Goal: Task Accomplishment & Management: Manage account settings

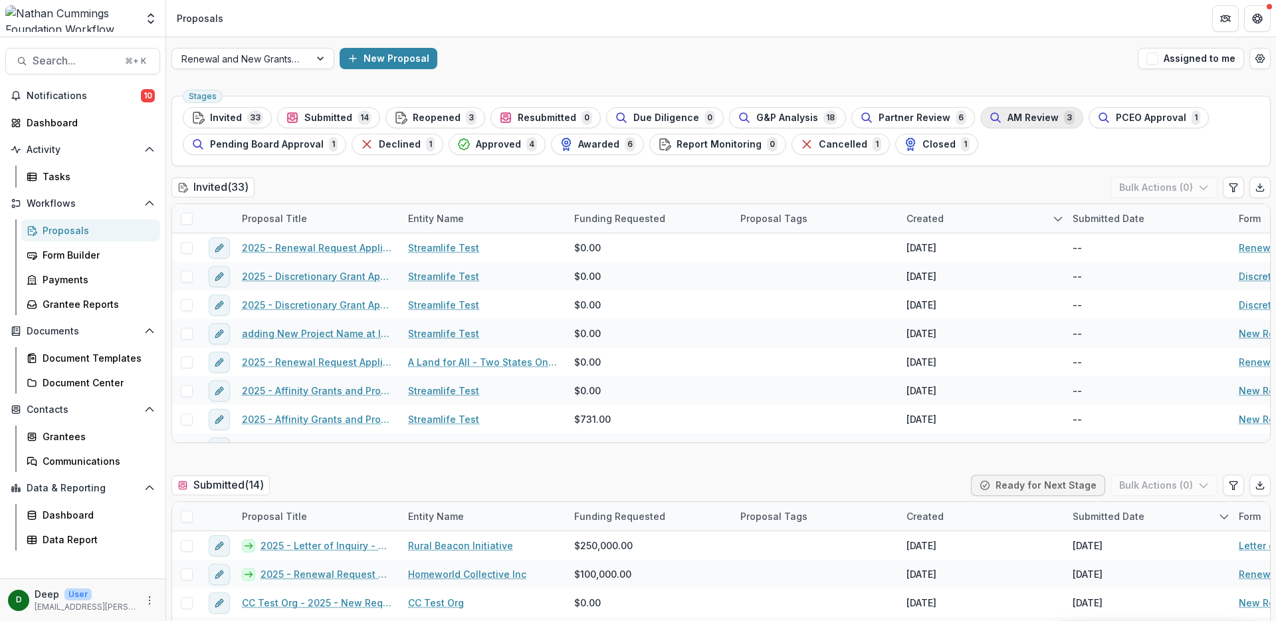
click at [1008, 128] on button "AM Review 3" at bounding box center [1031, 117] width 103 height 21
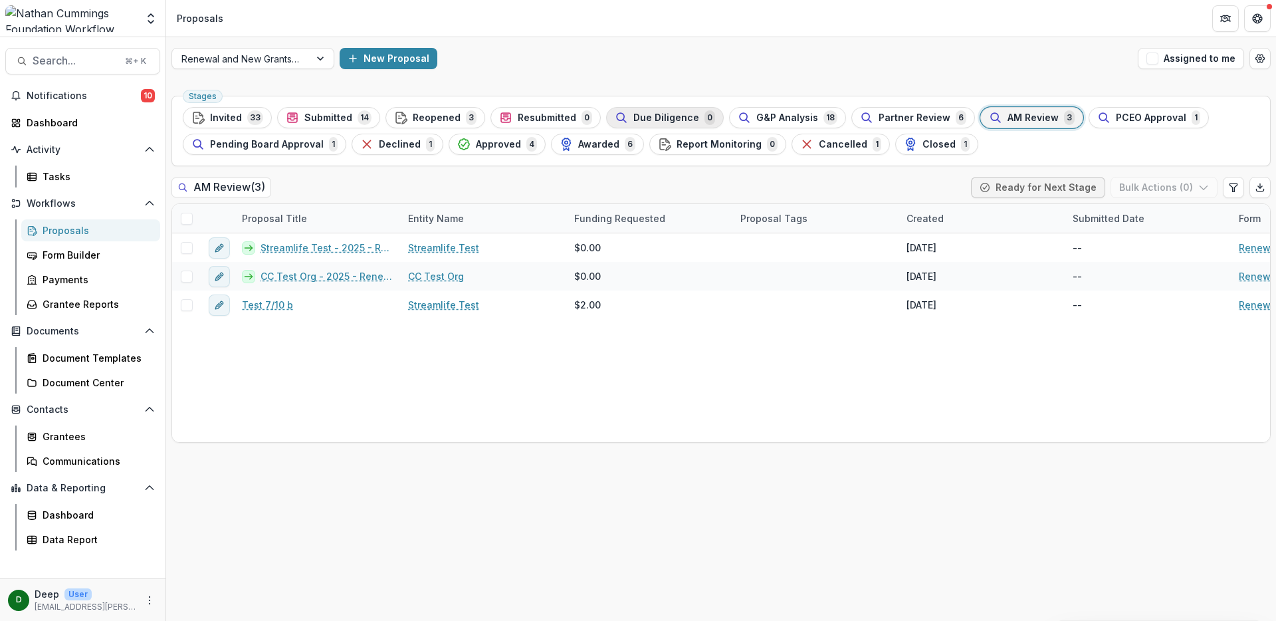
click at [606, 113] on button "Due Diligence 0" at bounding box center [665, 117] width 118 height 21
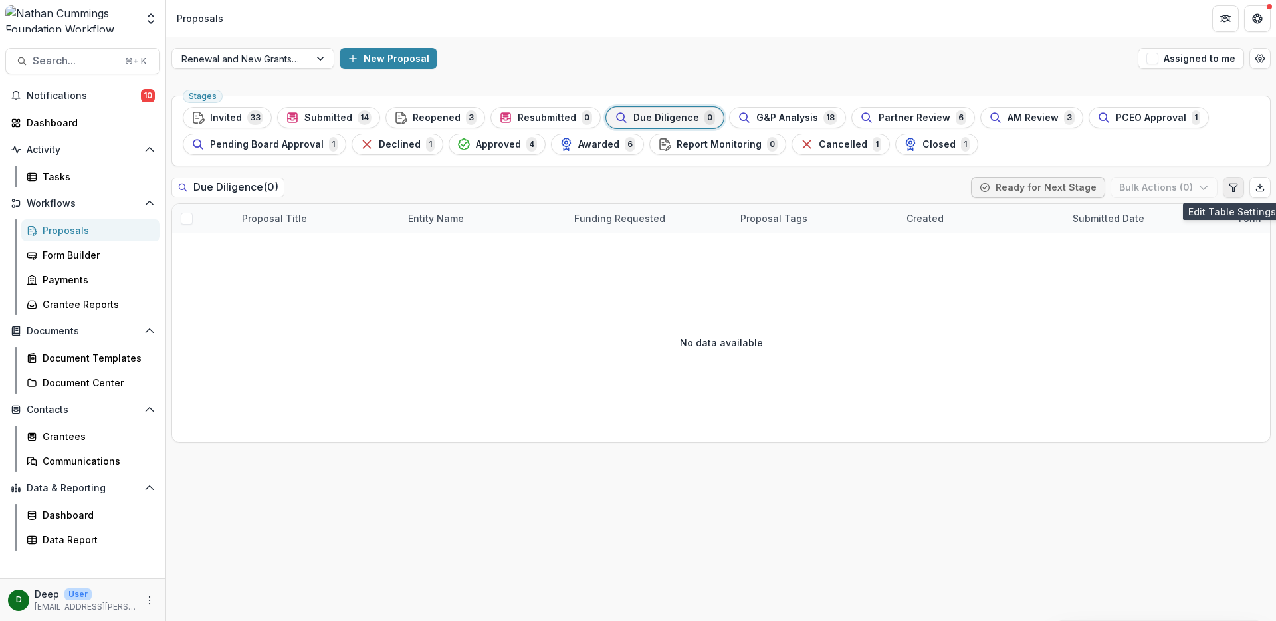
click at [1227, 187] on button "Edit table settings" at bounding box center [1233, 187] width 21 height 21
select select "******"
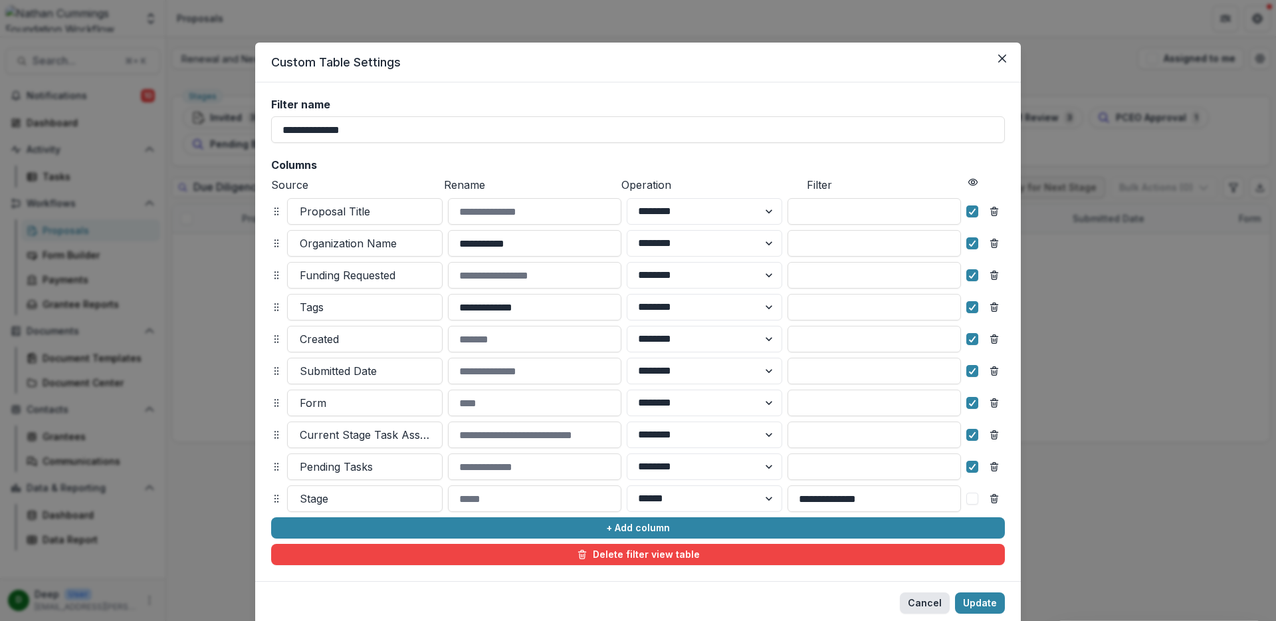
click at [924, 601] on button "Cancel" at bounding box center [925, 602] width 50 height 21
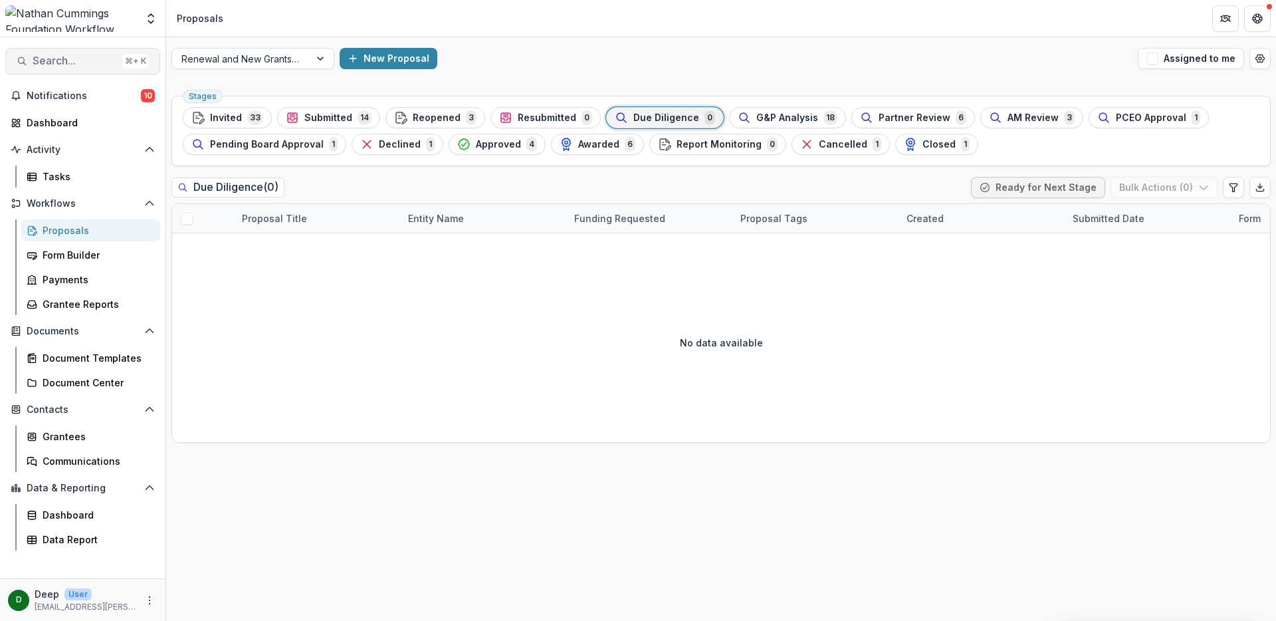
click at [65, 56] on span "Search..." at bounding box center [75, 60] width 84 height 13
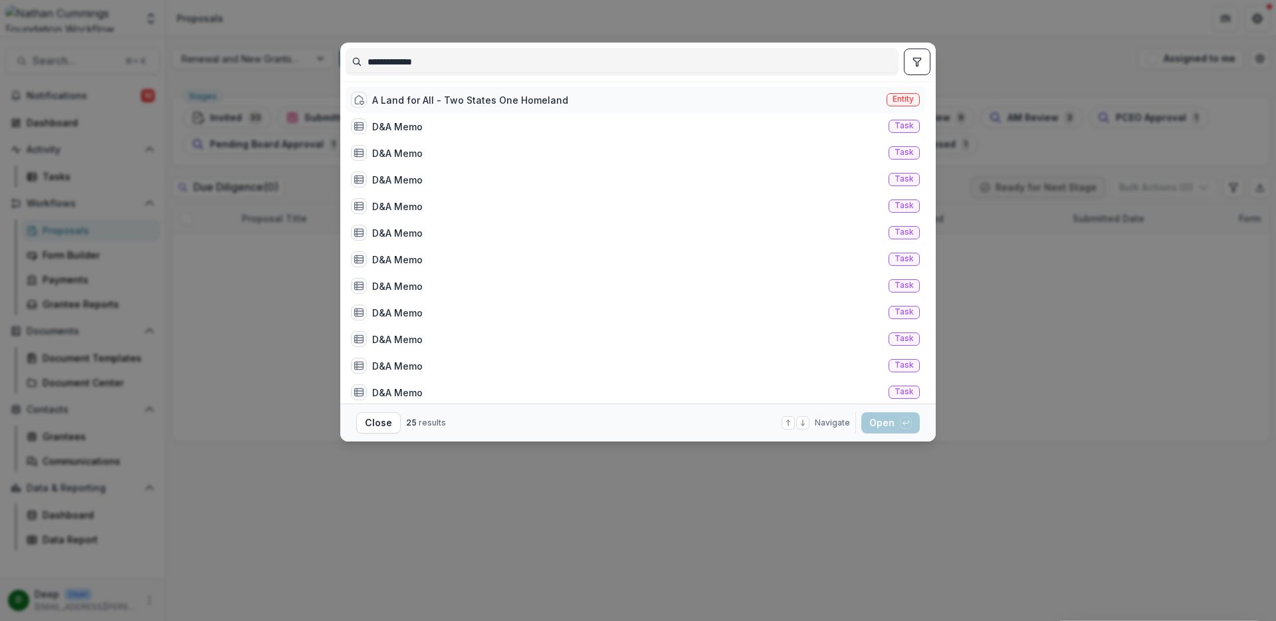
type input "**********"
click at [456, 102] on div "A Land for All - Two States One Homeland" at bounding box center [470, 100] width 196 height 14
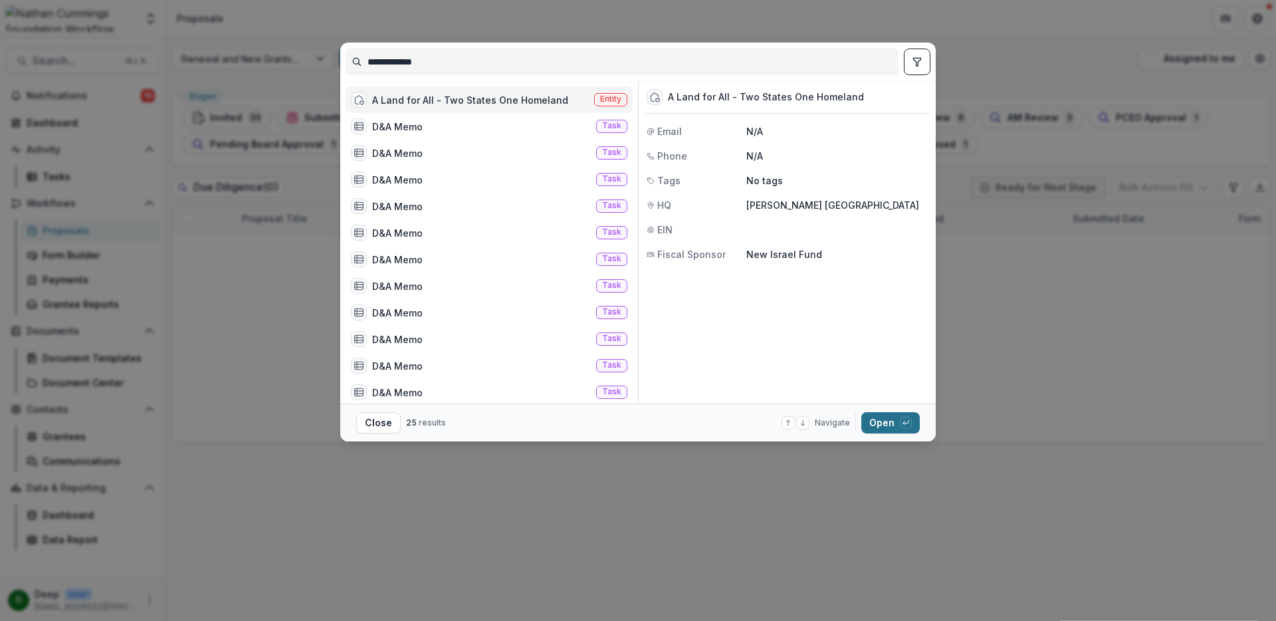
click at [886, 427] on button "Open with enter key" at bounding box center [890, 422] width 58 height 21
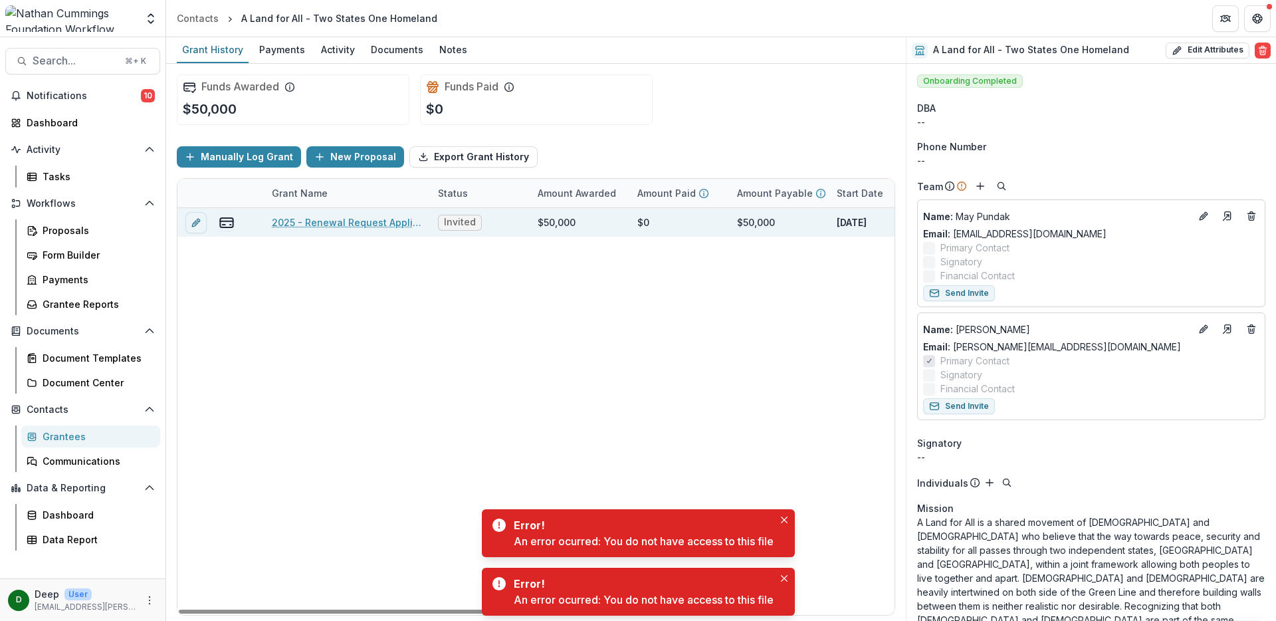
click at [353, 217] on link "2025 - Renewal Request Application" at bounding box center [347, 222] width 150 height 14
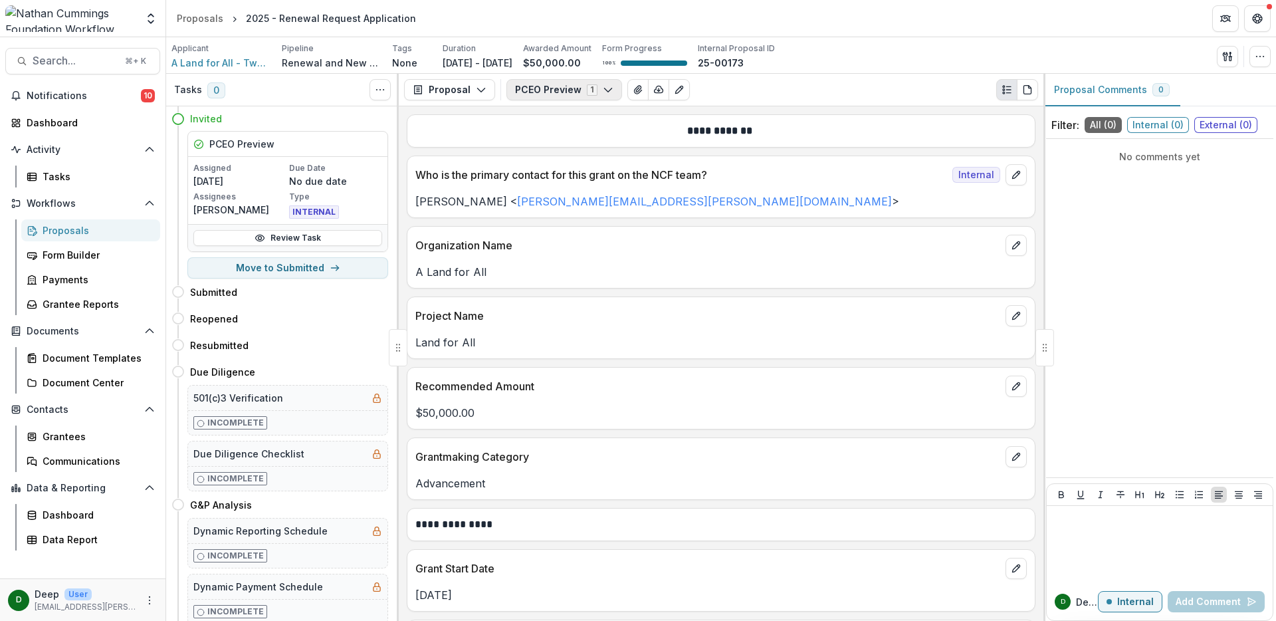
click at [558, 90] on button "PCEO Preview 1" at bounding box center [564, 89] width 116 height 21
click at [476, 92] on icon "button" at bounding box center [481, 89] width 11 height 11
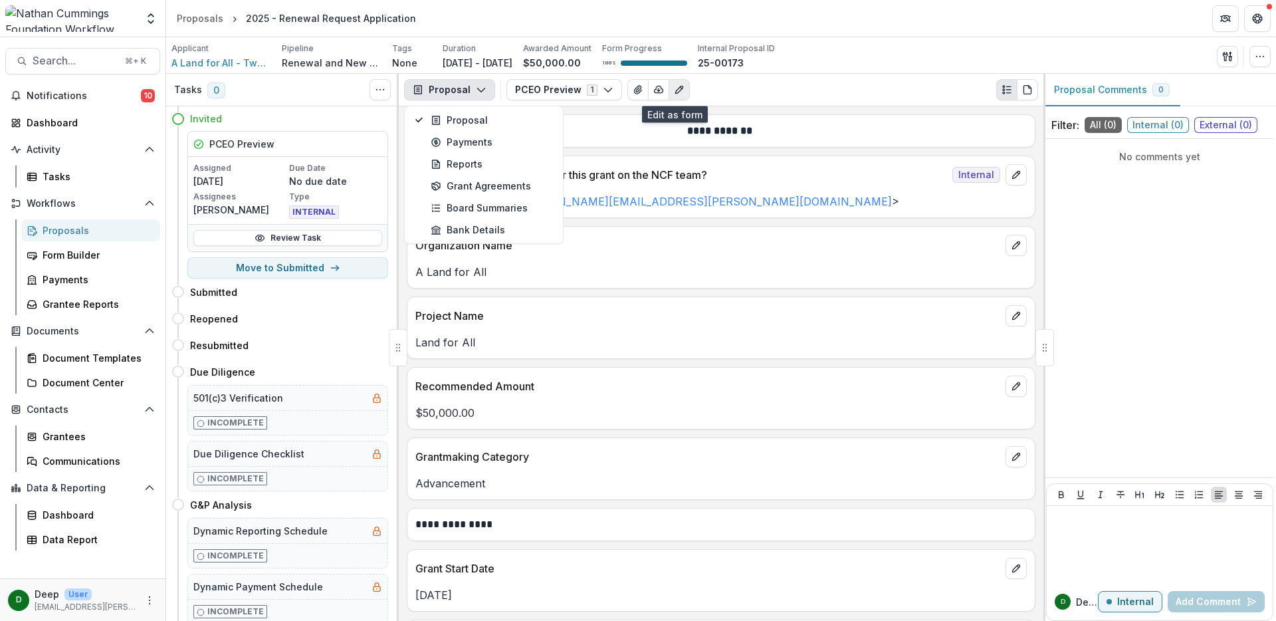
click at [674, 89] on icon "Edit as form" at bounding box center [679, 89] width 11 height 11
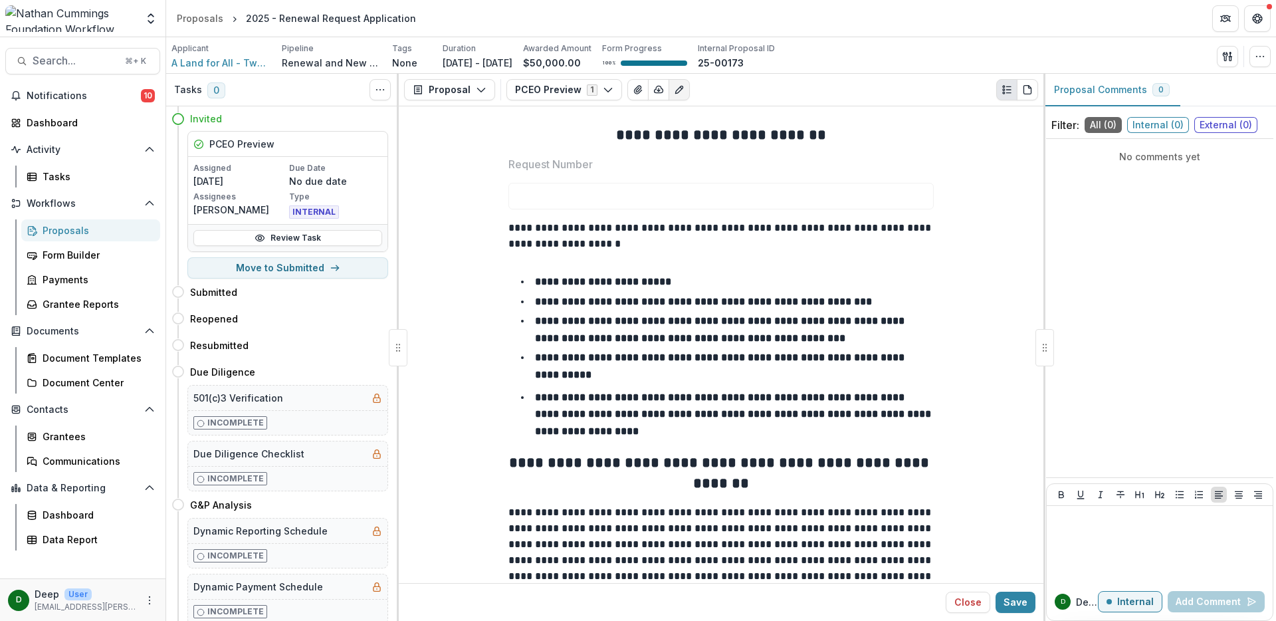
click at [68, 234] on div "Proposals" at bounding box center [96, 230] width 107 height 14
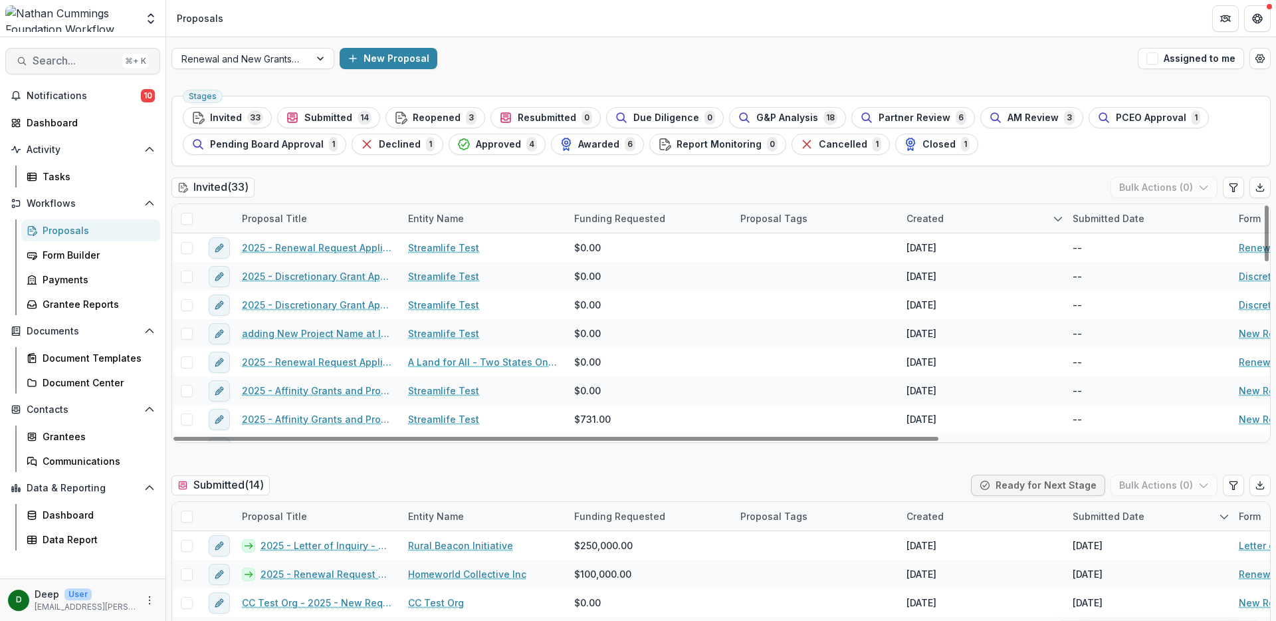
click at [78, 56] on span "Search..." at bounding box center [75, 60] width 84 height 13
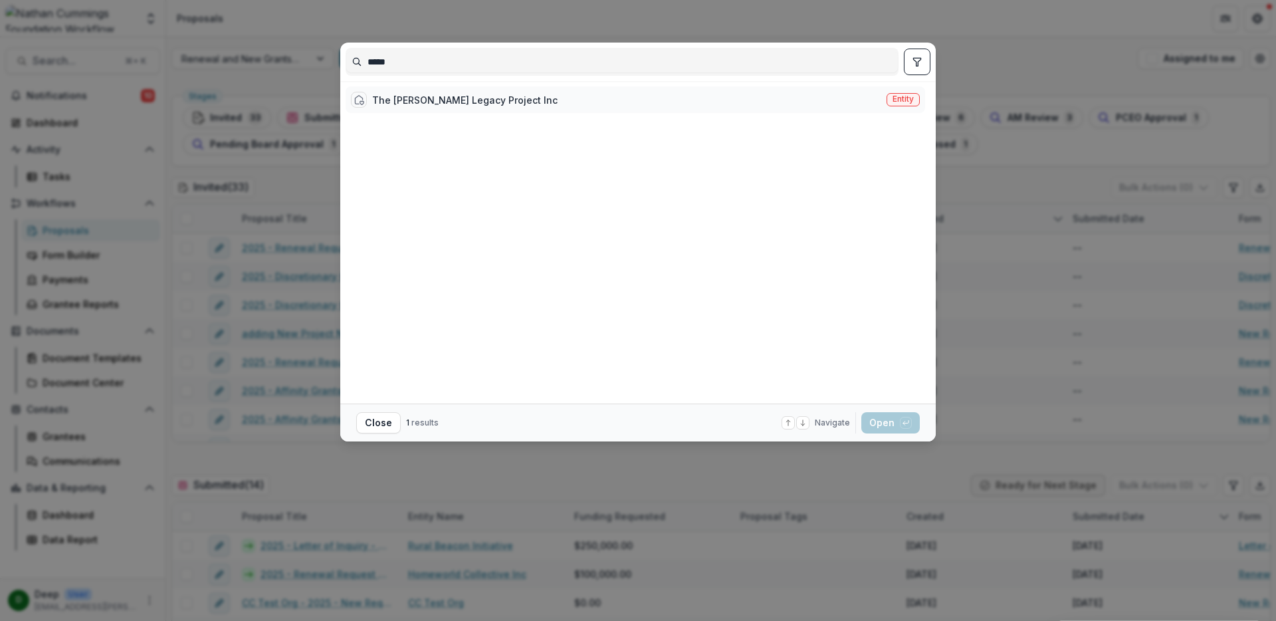
type input "*****"
click at [493, 98] on div "The [PERSON_NAME] Legacy Project Inc" at bounding box center [464, 100] width 185 height 14
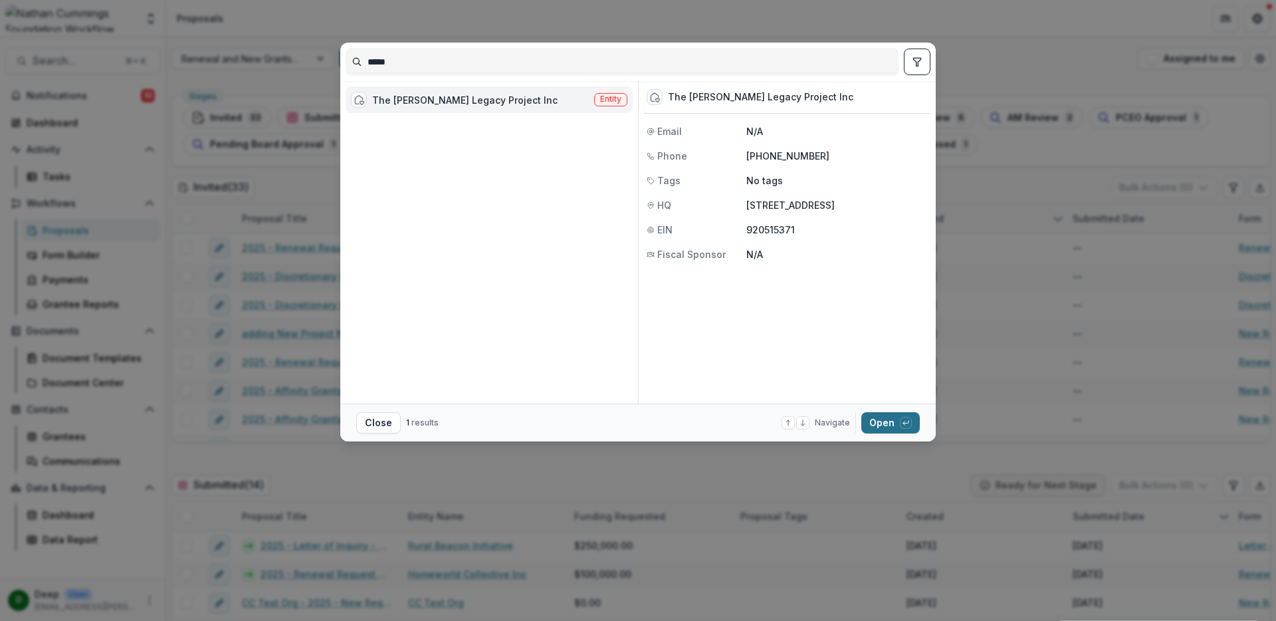
click at [885, 421] on button "Open with enter key" at bounding box center [890, 422] width 58 height 21
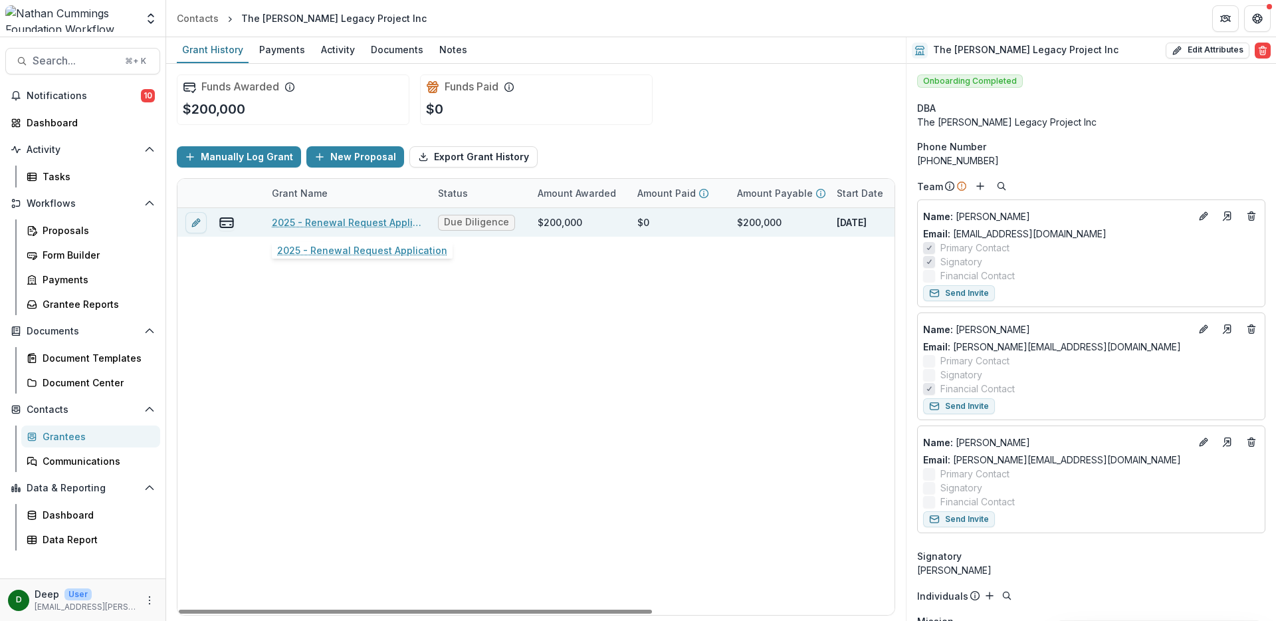
click at [327, 223] on link "2025 - Renewal Request Application" at bounding box center [347, 222] width 150 height 14
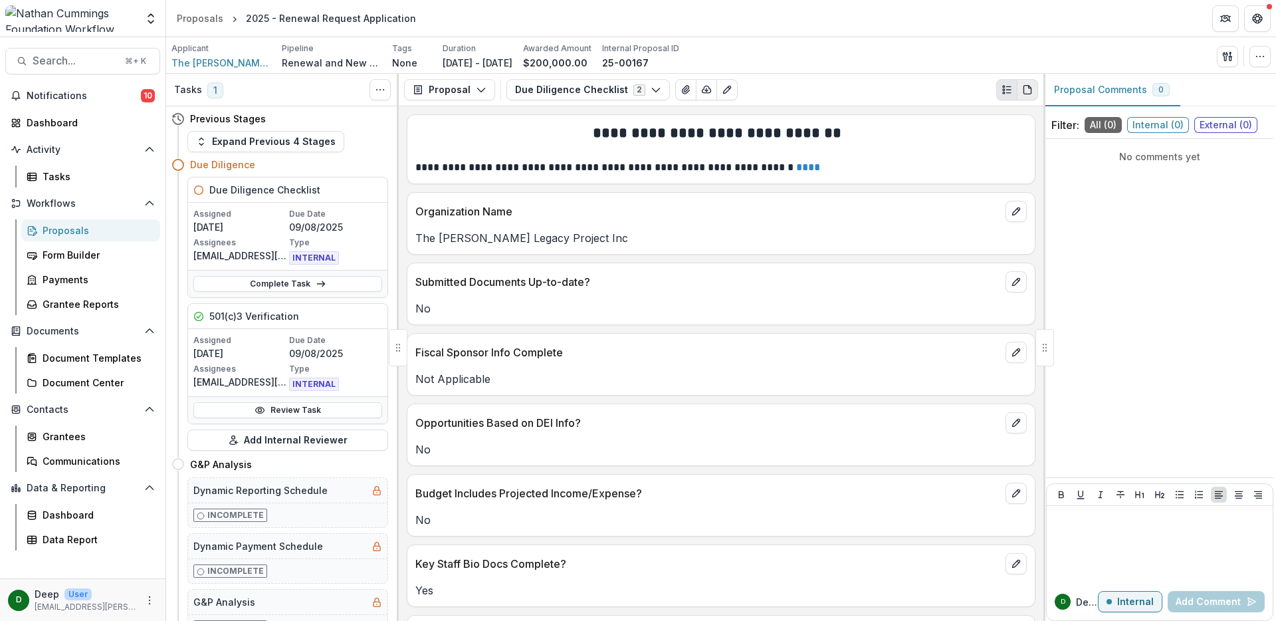
click at [1029, 96] on button "PDF view" at bounding box center [1027, 89] width 21 height 21
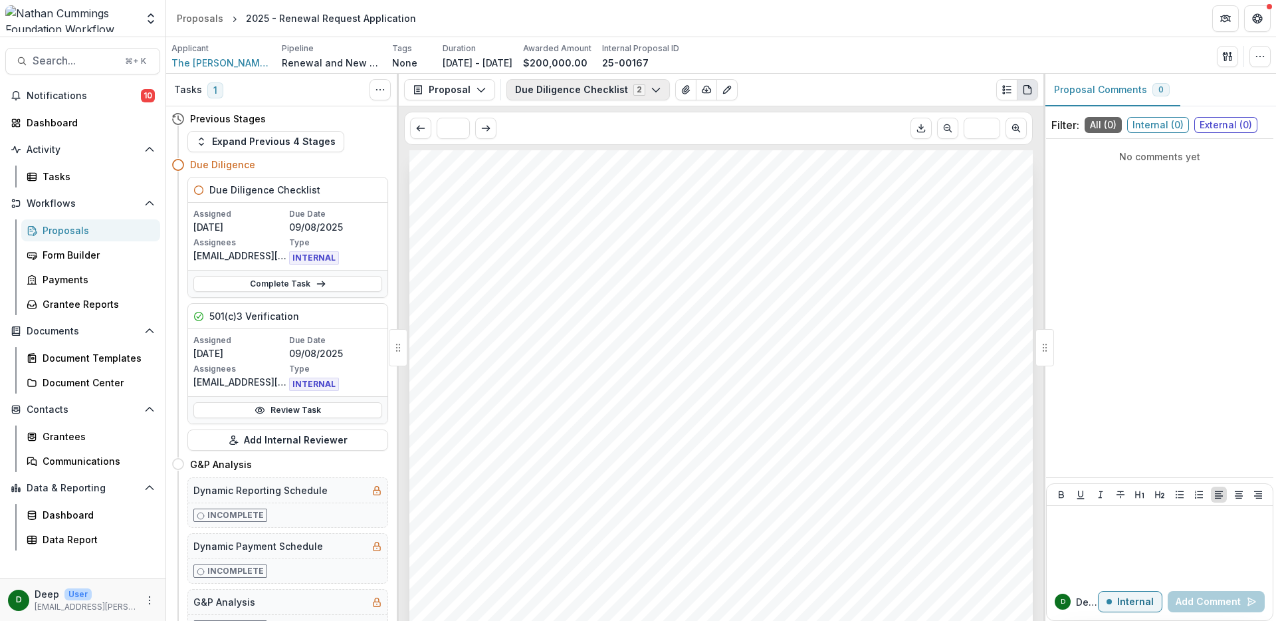
click at [602, 90] on button "Due Diligence Checklist 2" at bounding box center [587, 89] width 163 height 21
click at [564, 141] on span "PCEO Preview Internal" at bounding box center [614, 140] width 166 height 15
click at [722, 95] on icon "Edit as form" at bounding box center [727, 89] width 11 height 11
click at [722, 85] on icon "Edit as form" at bounding box center [727, 89] width 11 height 11
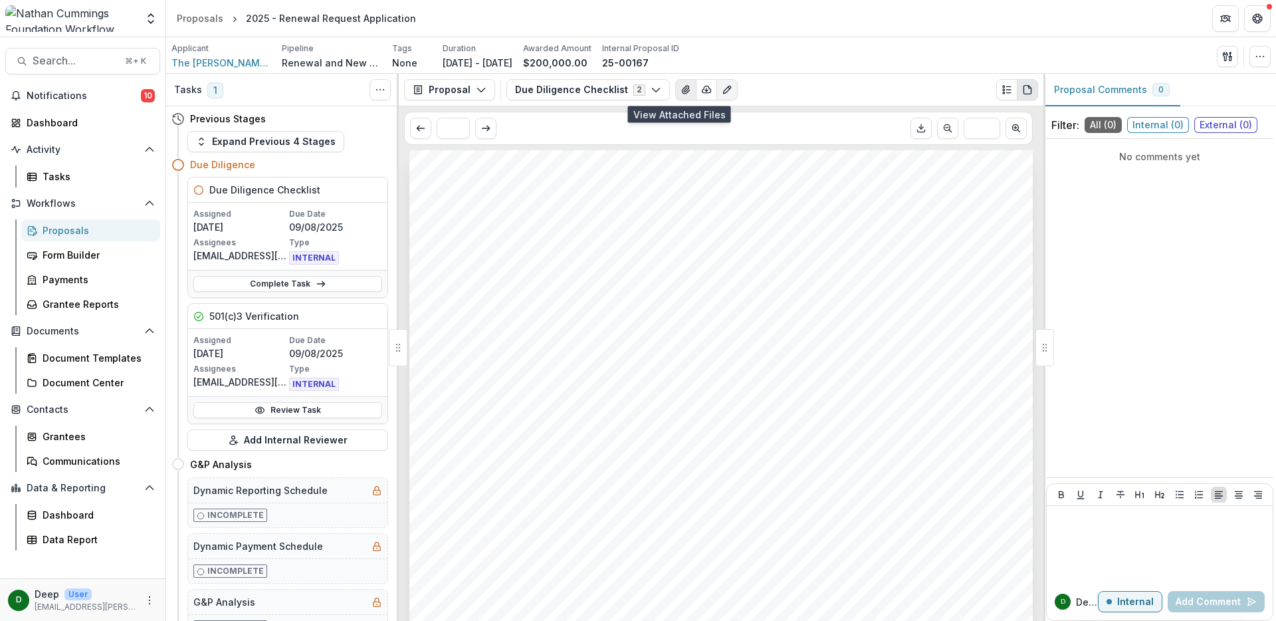
click at [680, 93] on icon "View Attached Files" at bounding box center [685, 89] width 11 height 11
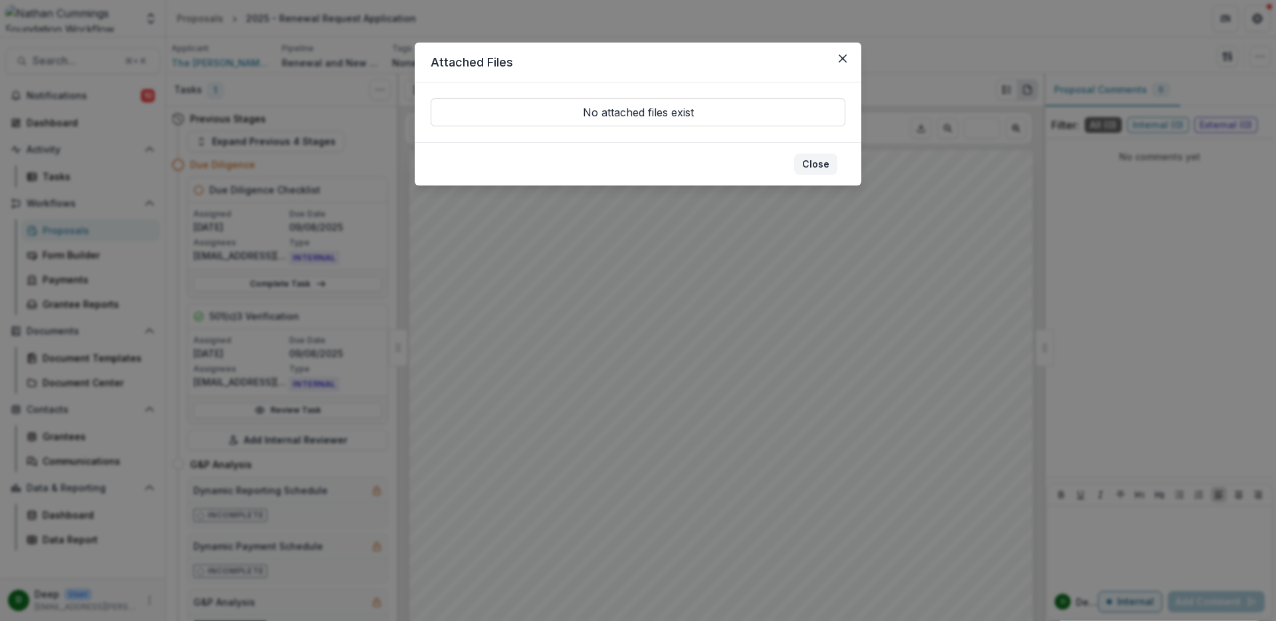
click at [813, 164] on button "Close" at bounding box center [815, 163] width 43 height 21
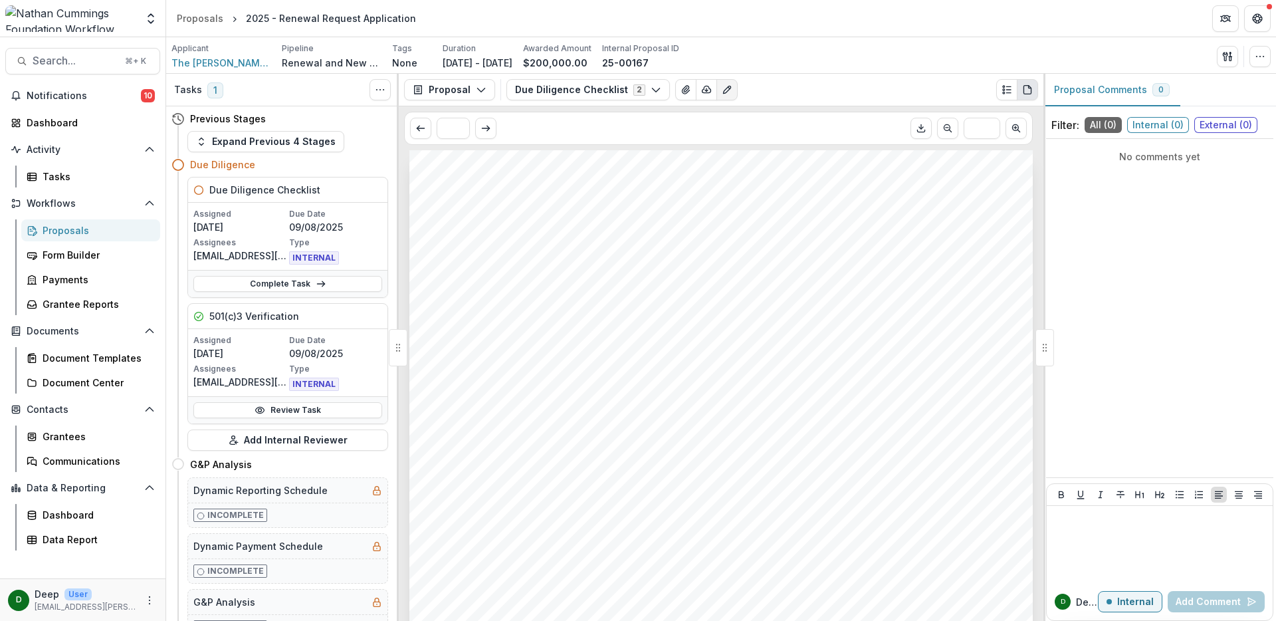
click at [255, 240] on p "Assignees" at bounding box center [239, 243] width 93 height 12
click at [246, 151] on button "Expand Previous 4 Stages" at bounding box center [265, 141] width 157 height 21
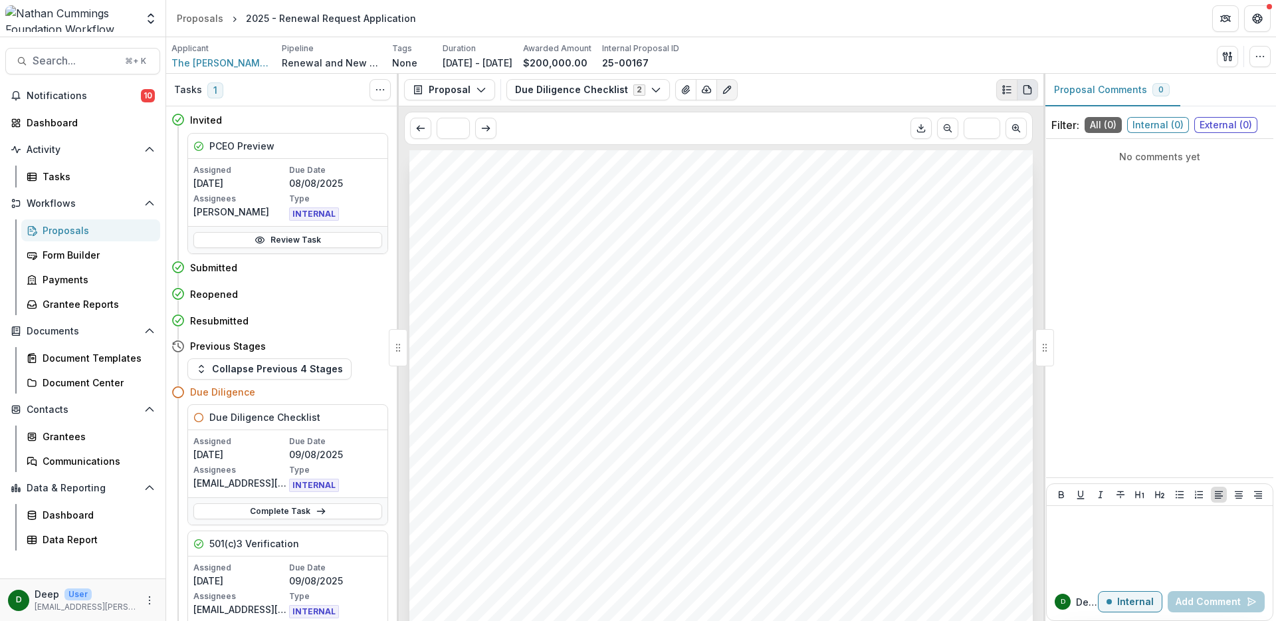
click at [1003, 94] on circle "Plaintext view" at bounding box center [1004, 93] width 2 height 2
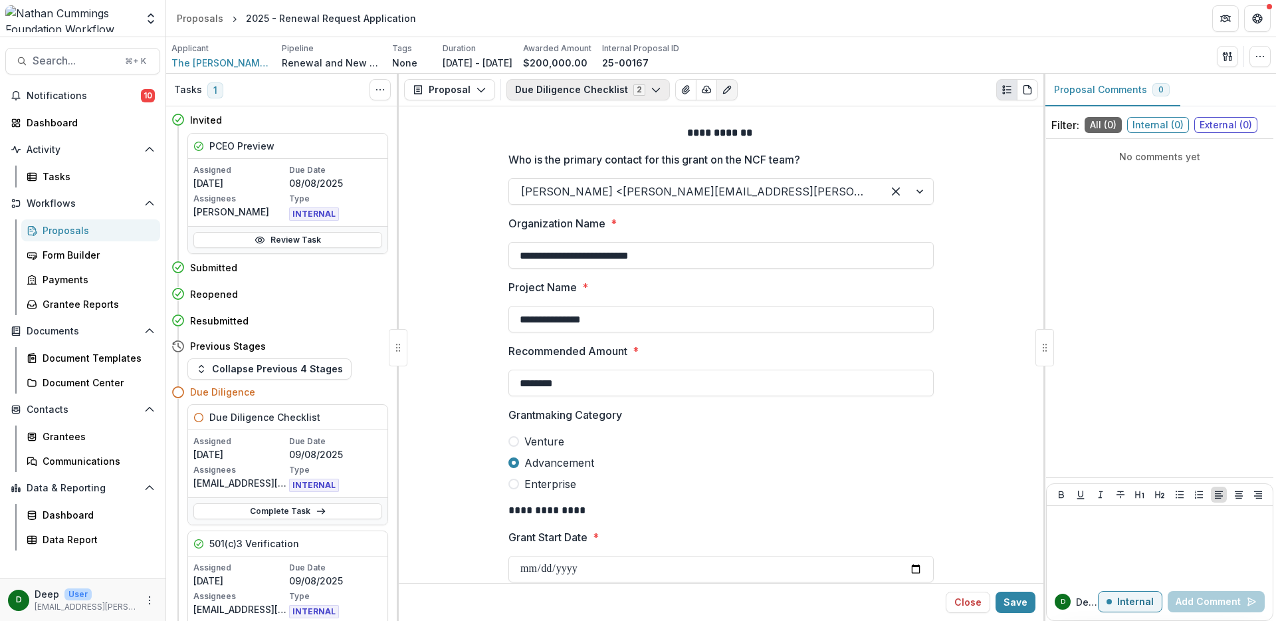
click at [650, 86] on icon "button" at bounding box center [655, 89] width 11 height 11
click at [590, 165] on span "Due Diligence Checklist Internal" at bounding box center [614, 163] width 166 height 15
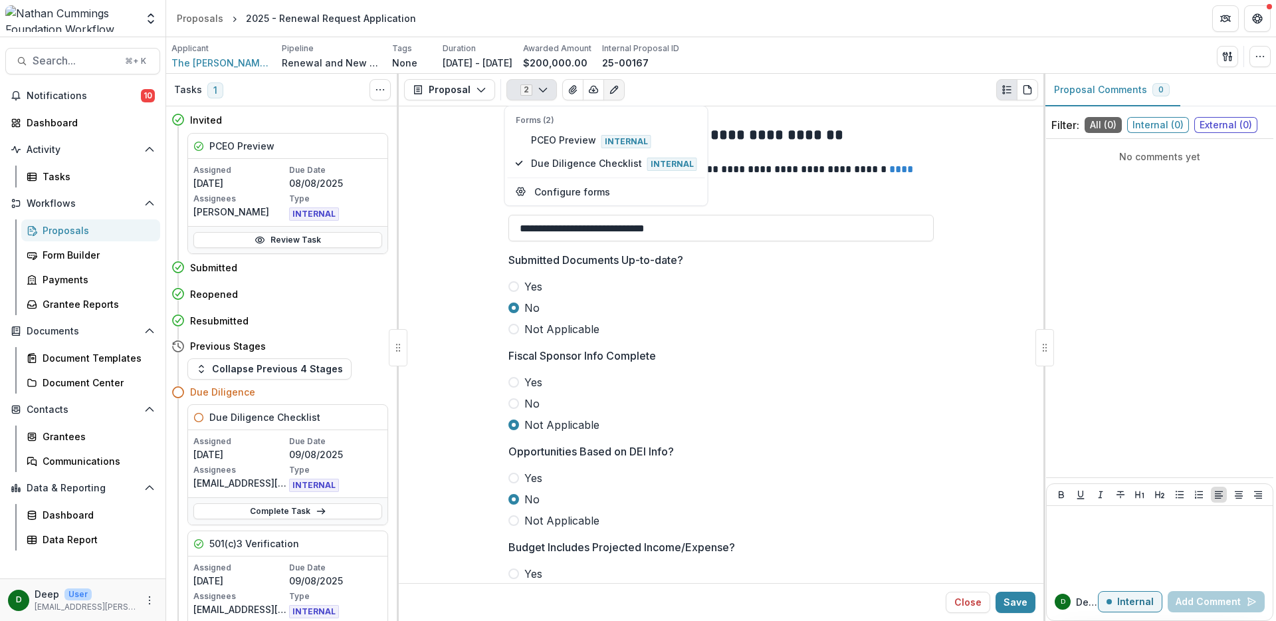
click at [535, 83] on button "2" at bounding box center [531, 89] width 50 height 21
click at [543, 139] on span "PCEO Preview Internal" at bounding box center [614, 140] width 166 height 15
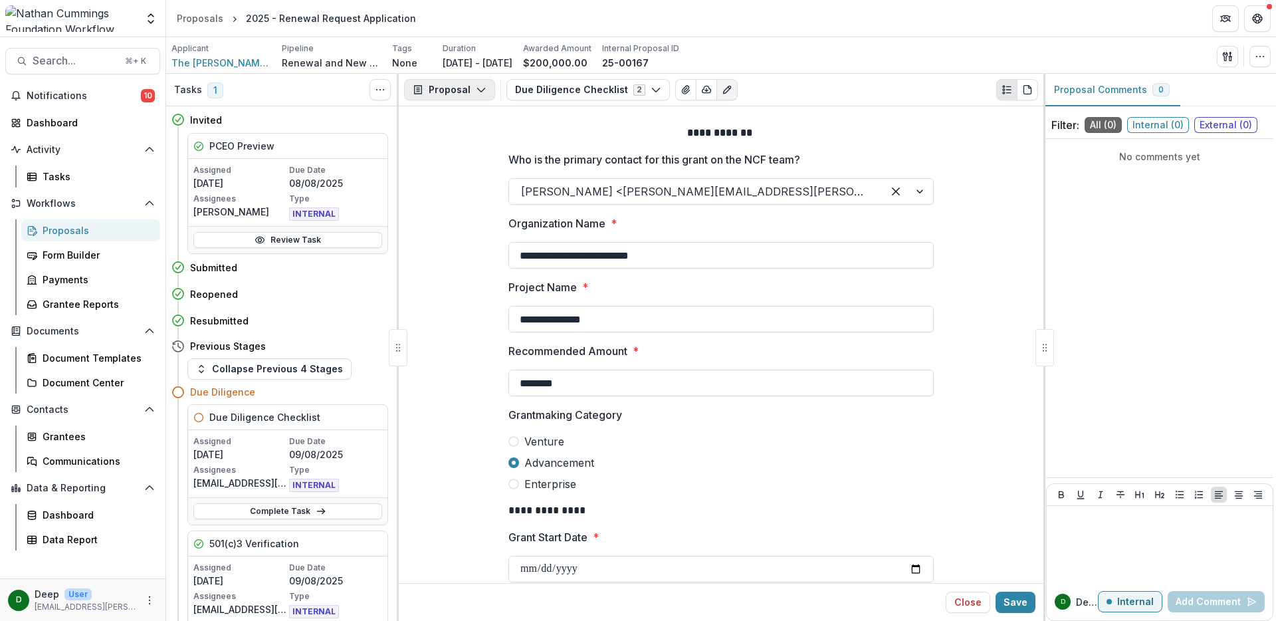
click at [451, 86] on button "Proposal" at bounding box center [449, 89] width 91 height 21
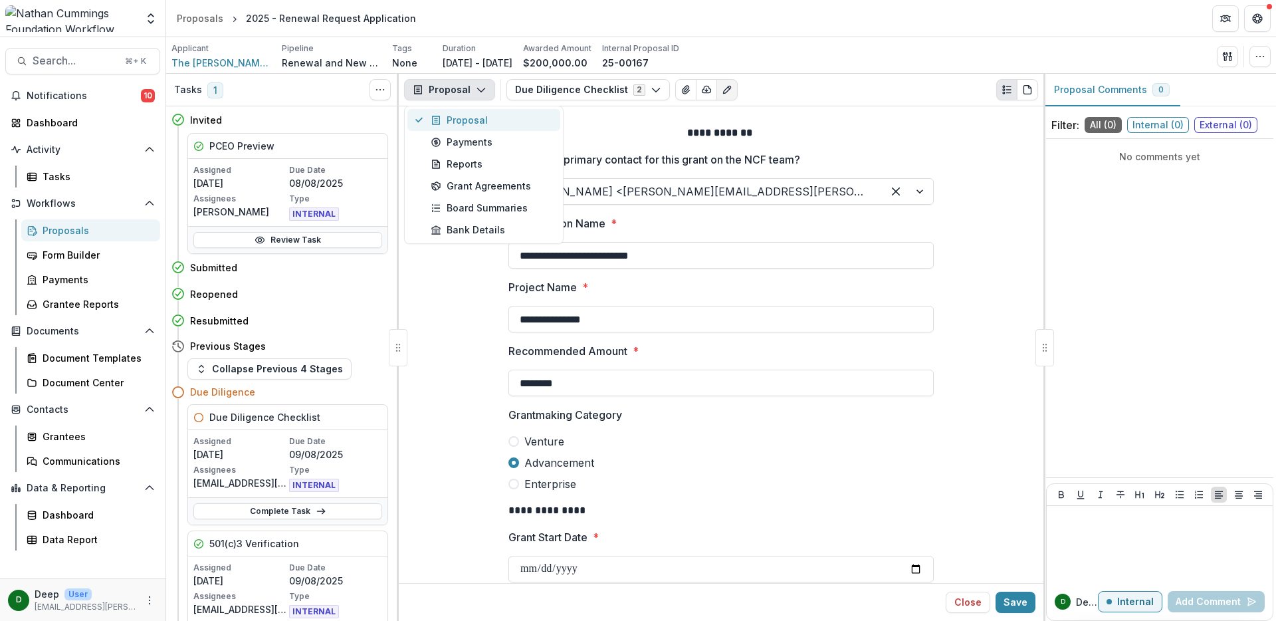
click at [446, 110] on button "Proposal" at bounding box center [483, 120] width 153 height 22
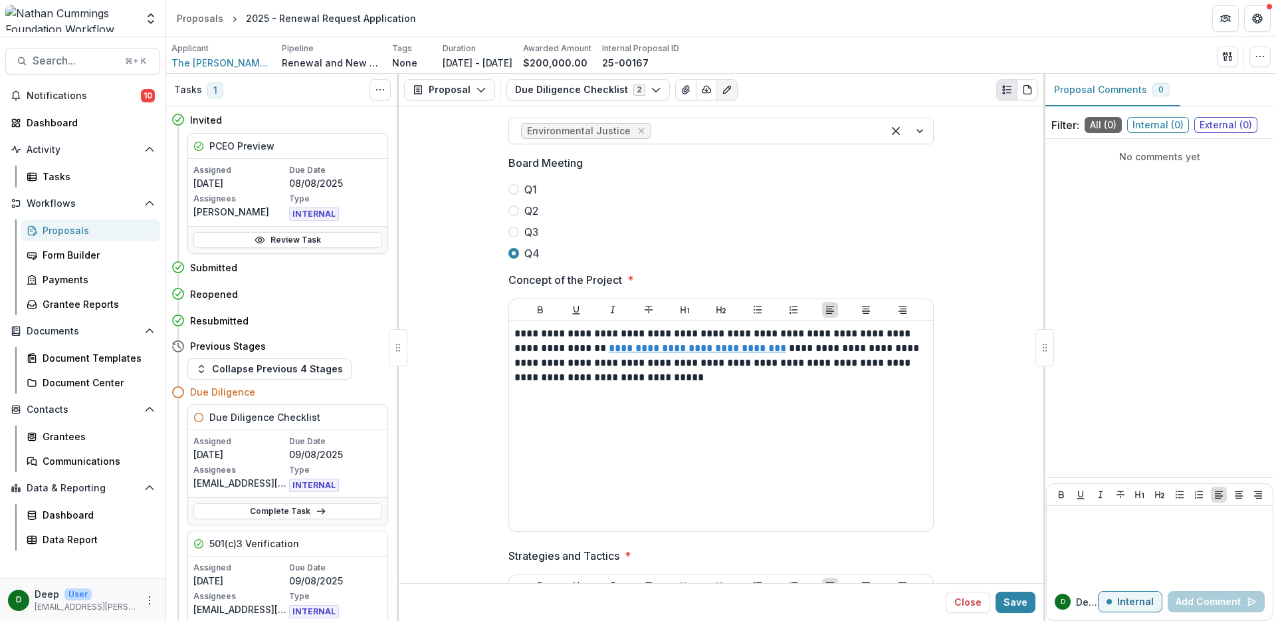
scroll to position [888, 0]
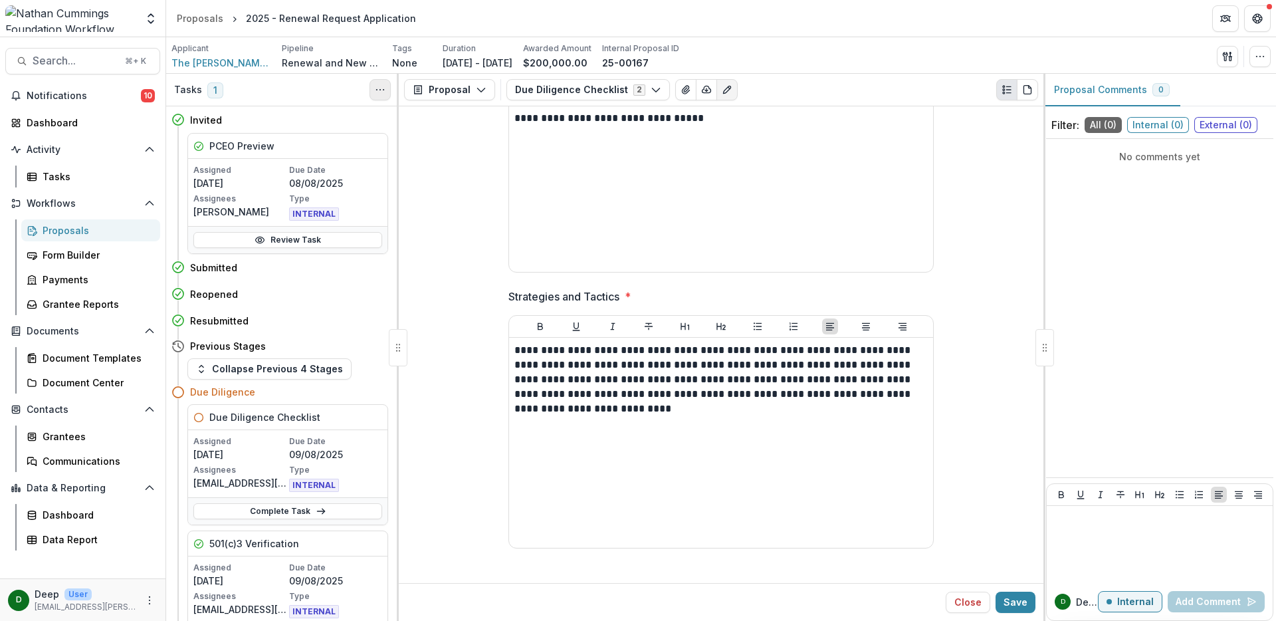
click at [380, 92] on icon "Toggle View Cancelled Tasks" at bounding box center [380, 89] width 11 height 11
click at [640, 88] on button "Due Diligence Checklist 2" at bounding box center [587, 89] width 163 height 21
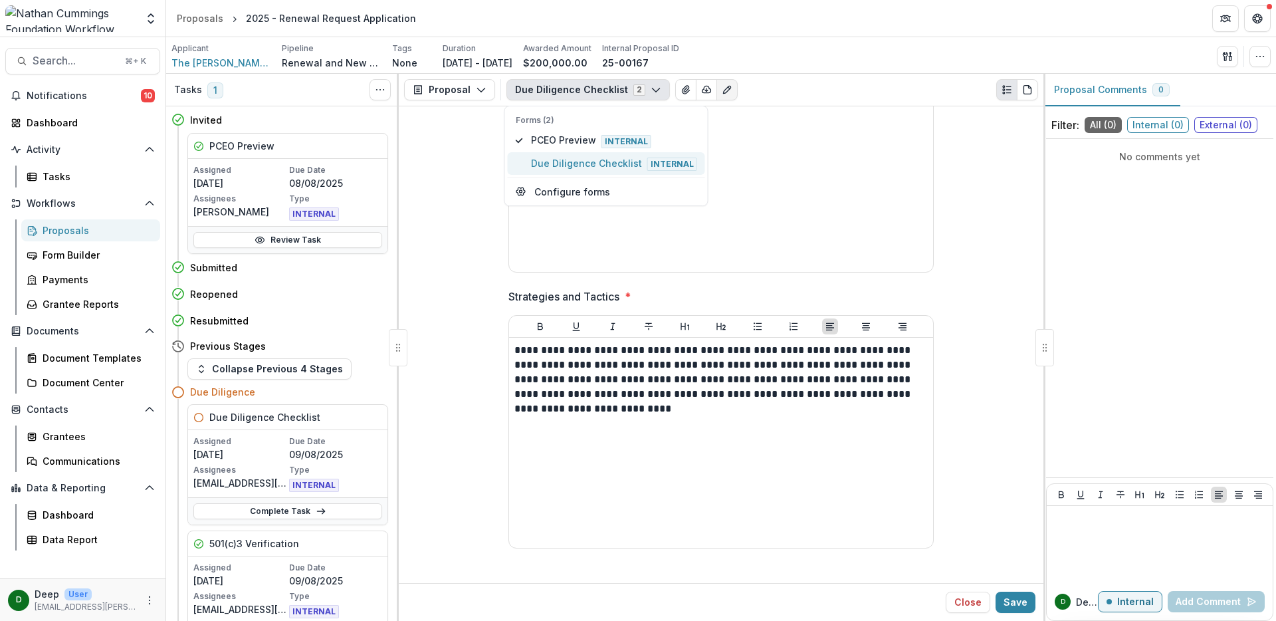
click at [600, 161] on span "Due Diligence Checklist Internal" at bounding box center [614, 163] width 166 height 15
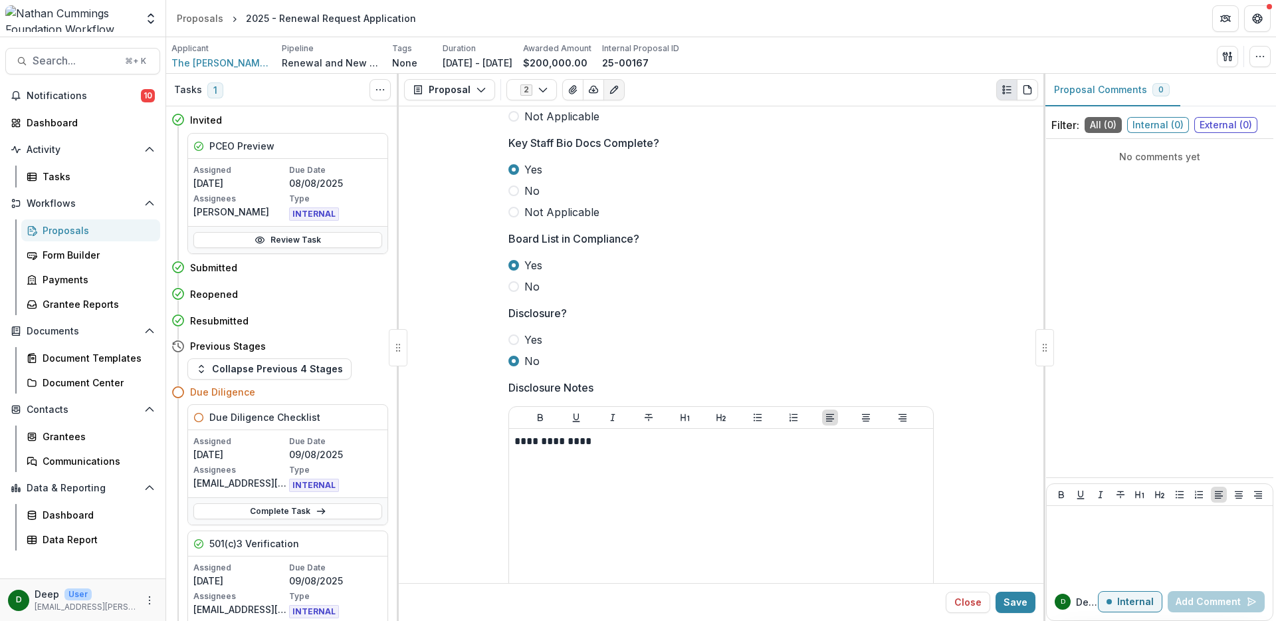
scroll to position [0, 0]
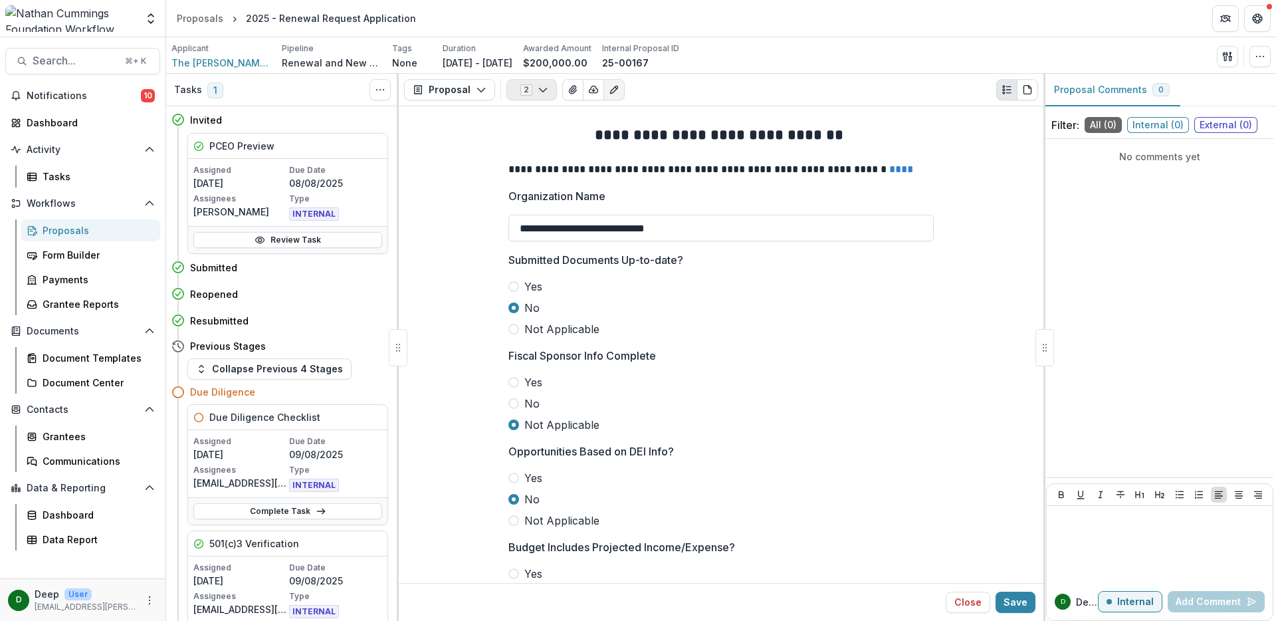
click at [538, 90] on icon "button" at bounding box center [543, 89] width 11 height 11
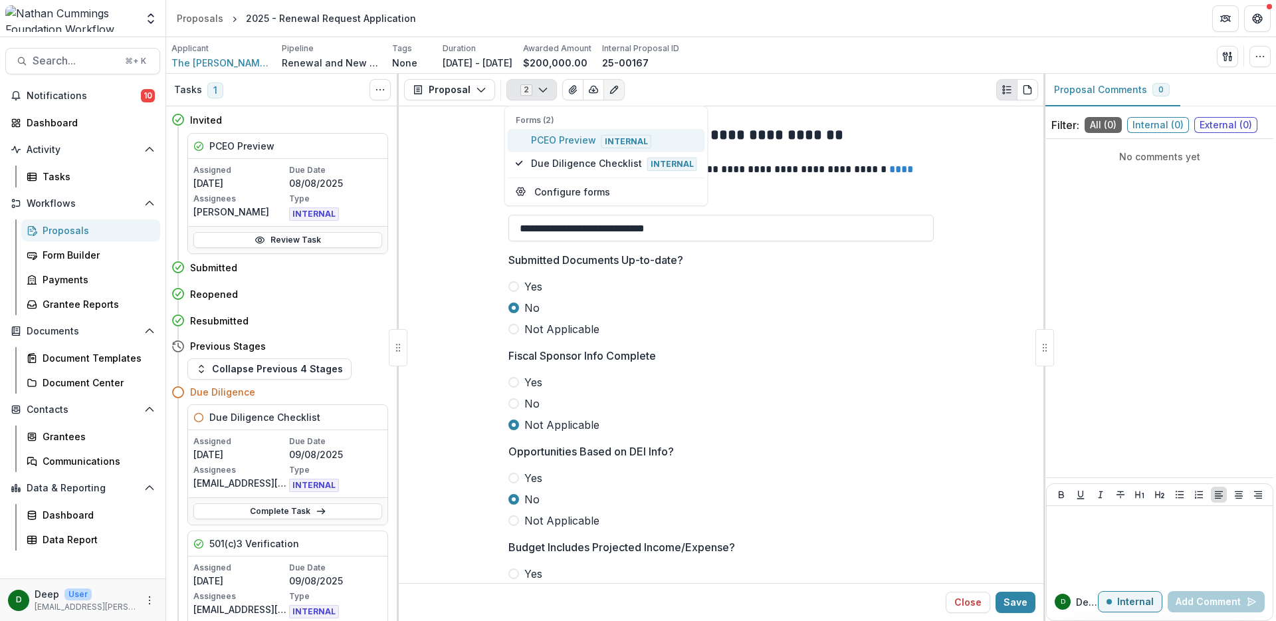
click at [547, 143] on span "PCEO Preview Internal" at bounding box center [614, 140] width 166 height 15
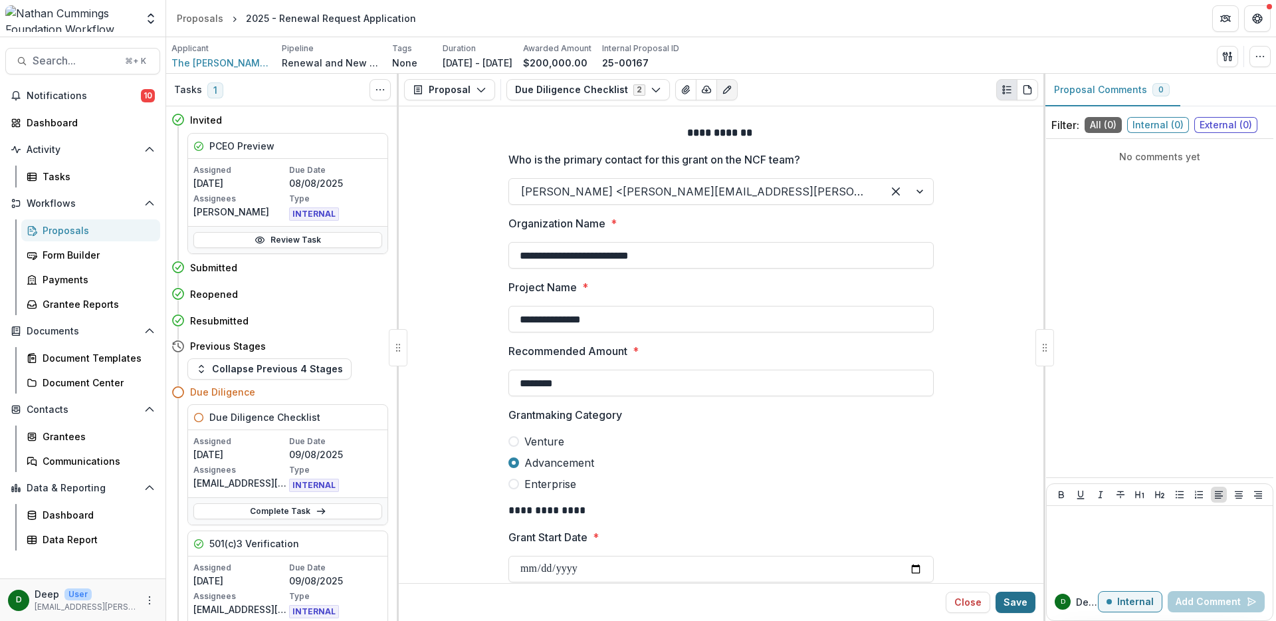
click at [1012, 598] on button "Save" at bounding box center [1015, 601] width 40 height 21
click at [288, 514] on link "Complete Task" at bounding box center [287, 511] width 189 height 16
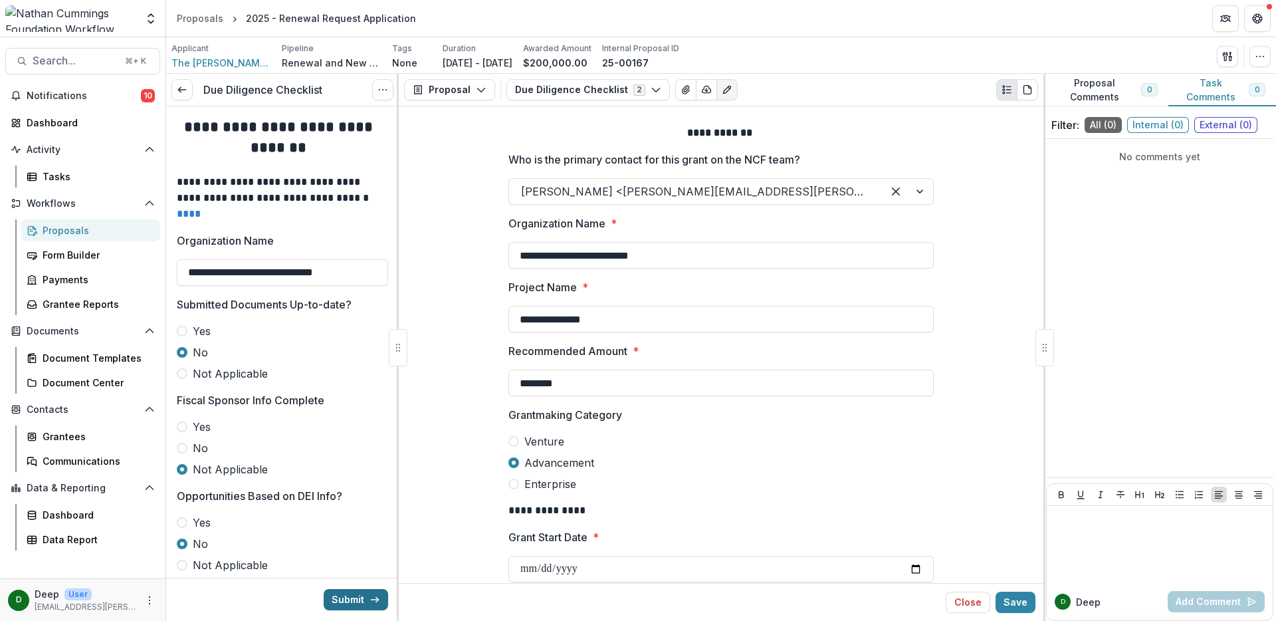
click at [347, 597] on button "Submit" at bounding box center [356, 599] width 64 height 21
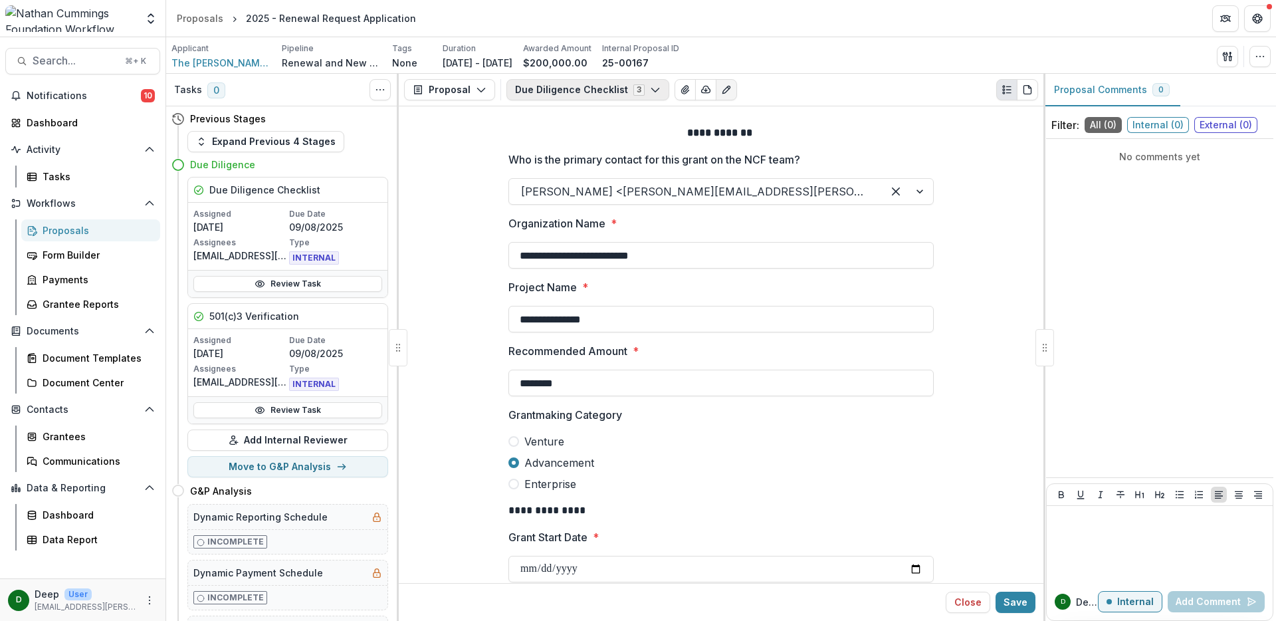
click at [624, 94] on button "Due Diligence Checklist 3" at bounding box center [587, 89] width 163 height 21
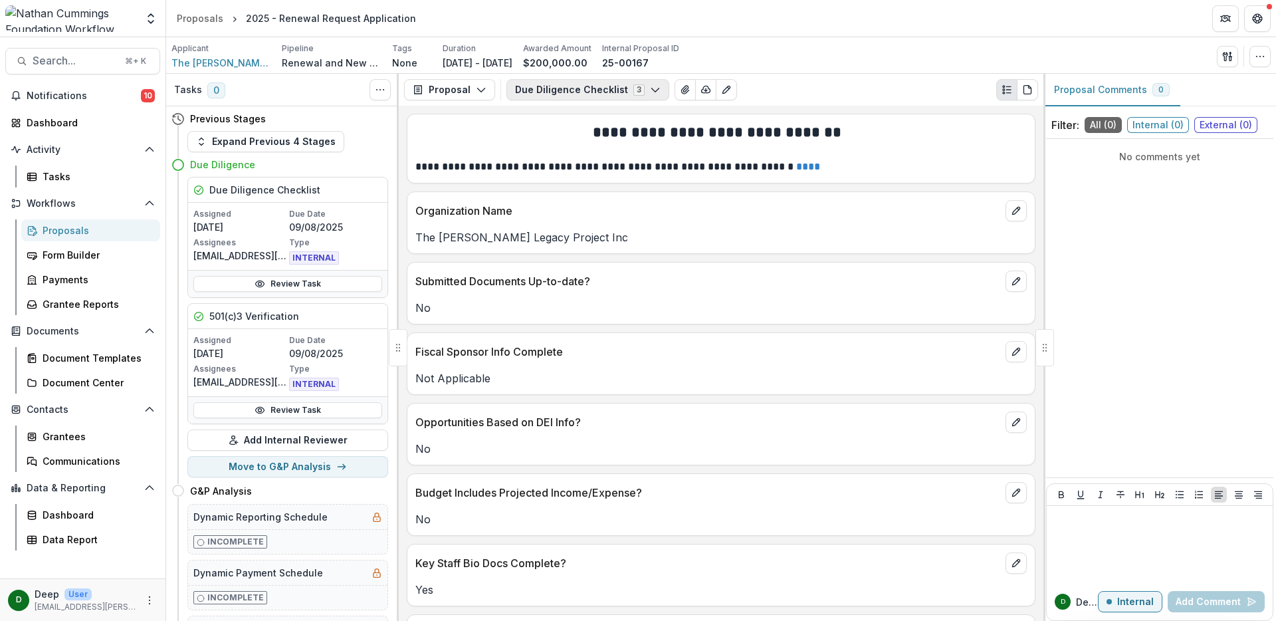
click at [597, 91] on button "Due Diligence Checklist 3" at bounding box center [587, 89] width 163 height 21
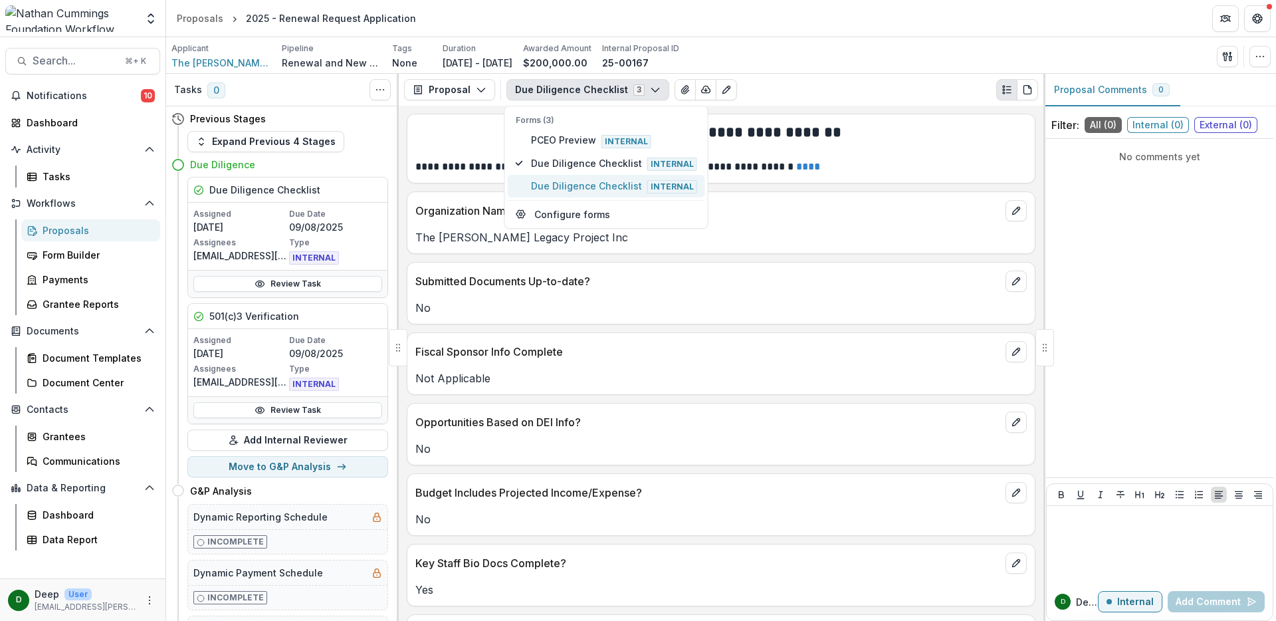
click at [576, 183] on span "Due Diligence Checklist Internal" at bounding box center [614, 186] width 166 height 15
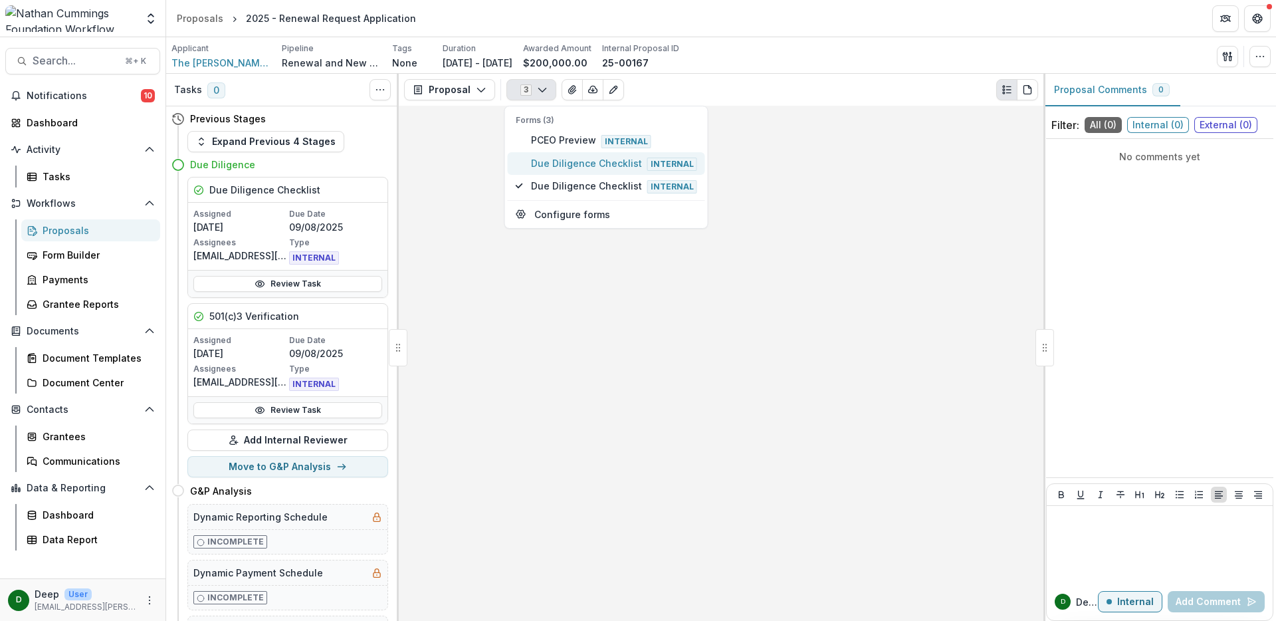
click at [547, 162] on span "Due Diligence Checklist Internal" at bounding box center [614, 163] width 166 height 15
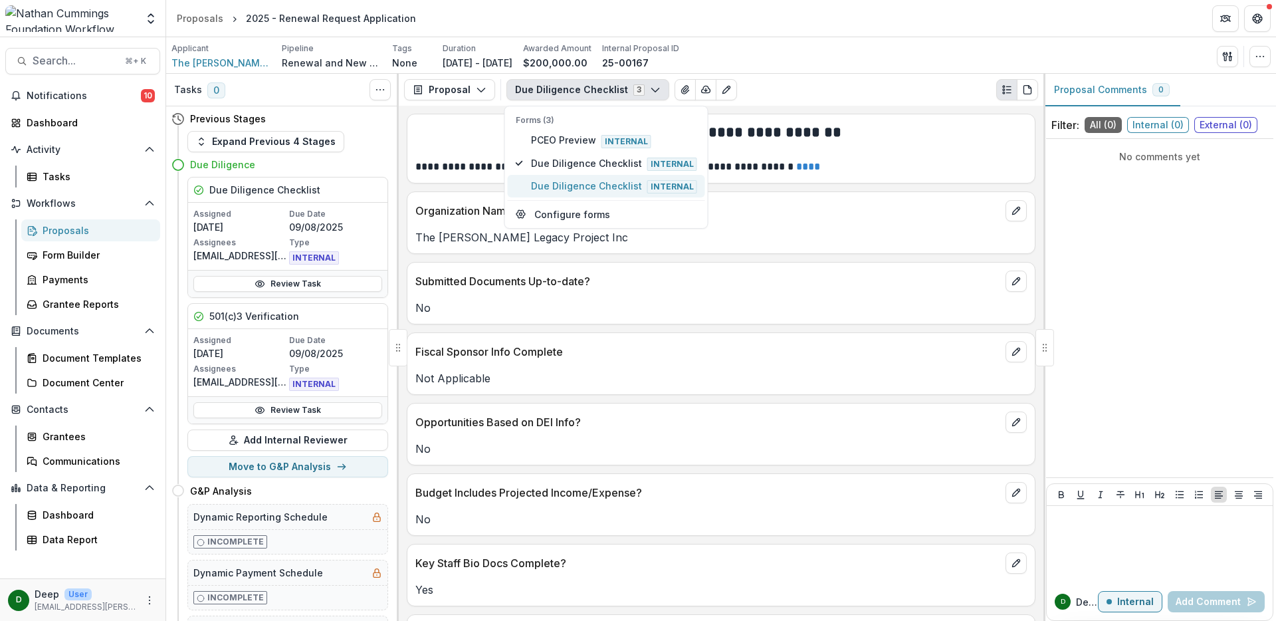
click at [581, 185] on span "Due Diligence Checklist Internal" at bounding box center [614, 186] width 166 height 15
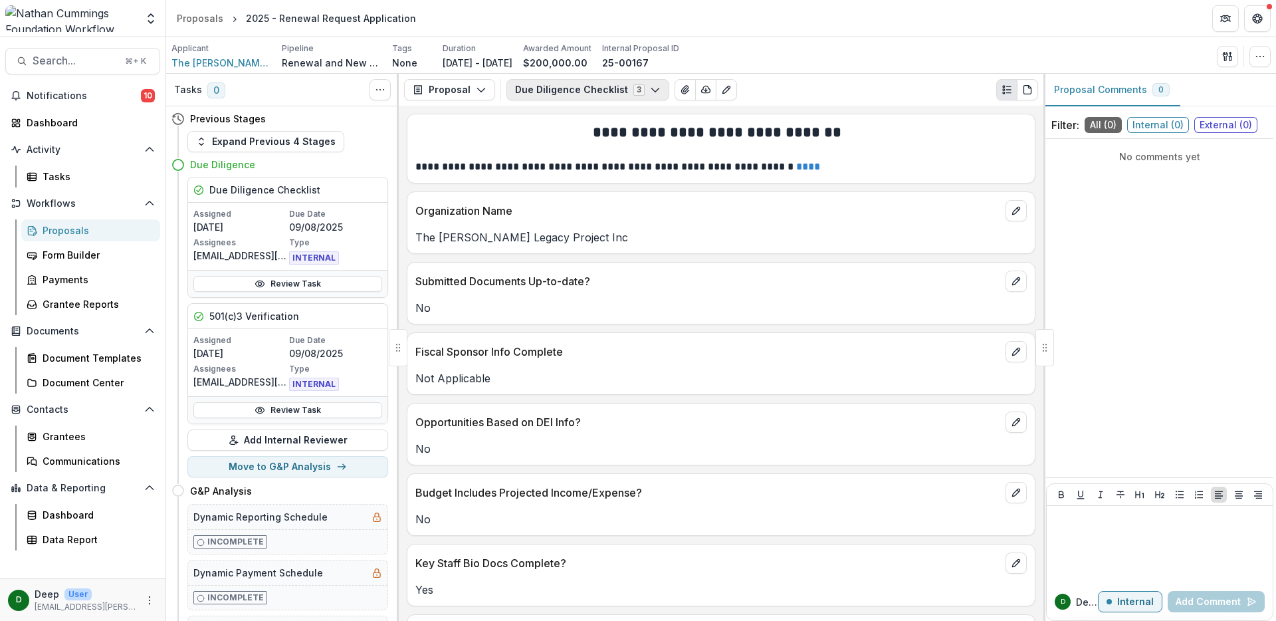
click at [590, 96] on button "Due Diligence Checklist 3" at bounding box center [587, 89] width 163 height 21
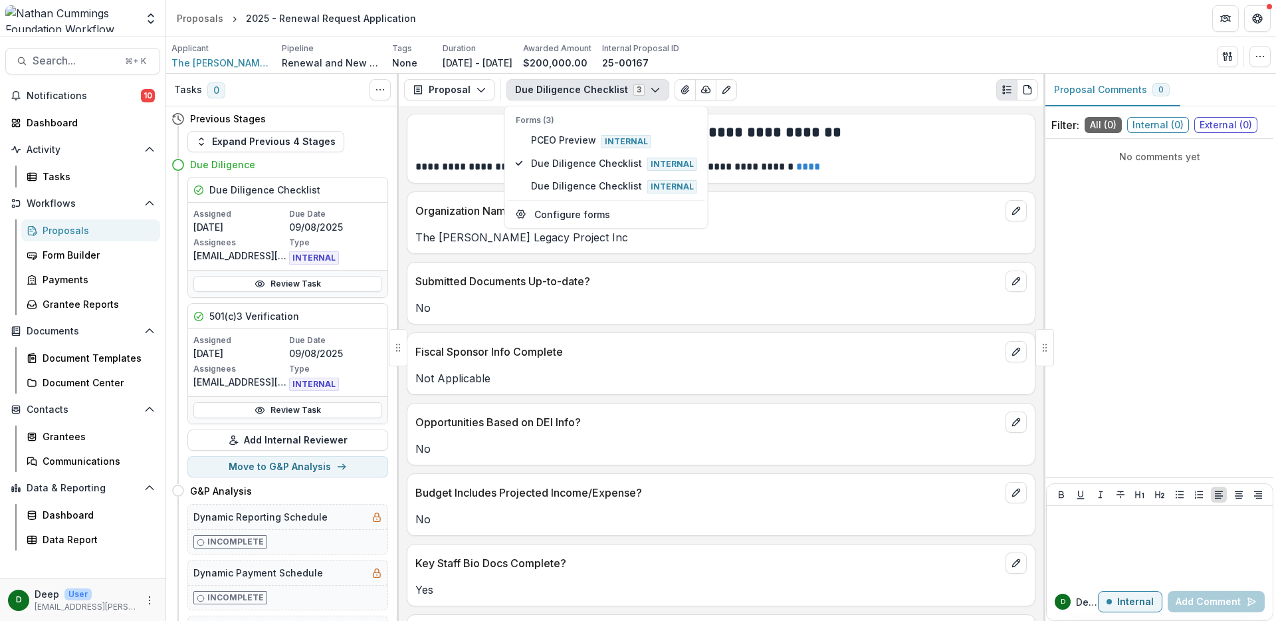
click at [73, 229] on div "Proposals" at bounding box center [96, 230] width 107 height 14
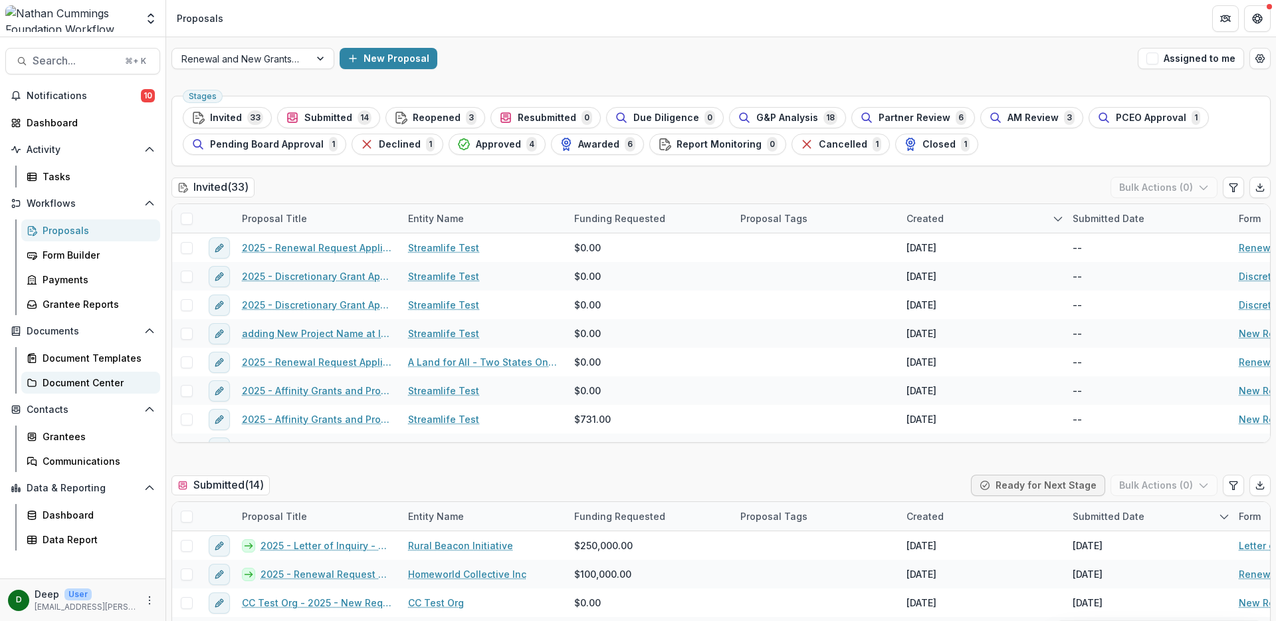
click at [74, 387] on div "Document Center" at bounding box center [96, 382] width 107 height 14
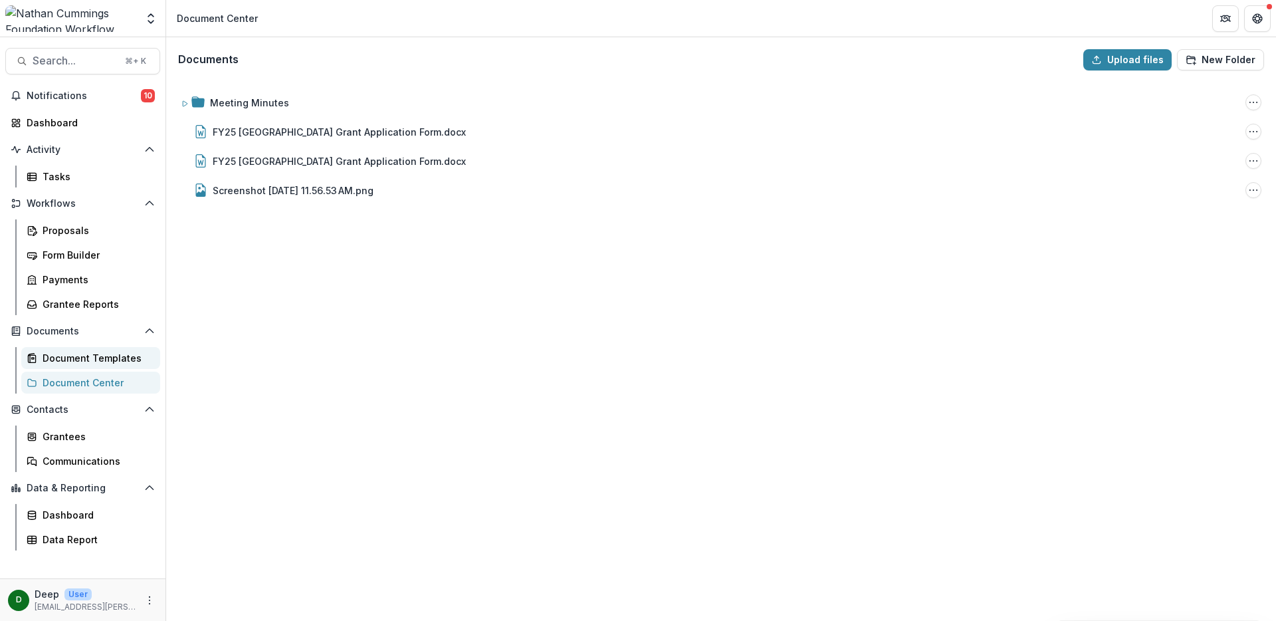
click at [82, 365] on link "Document Templates" at bounding box center [90, 358] width 139 height 22
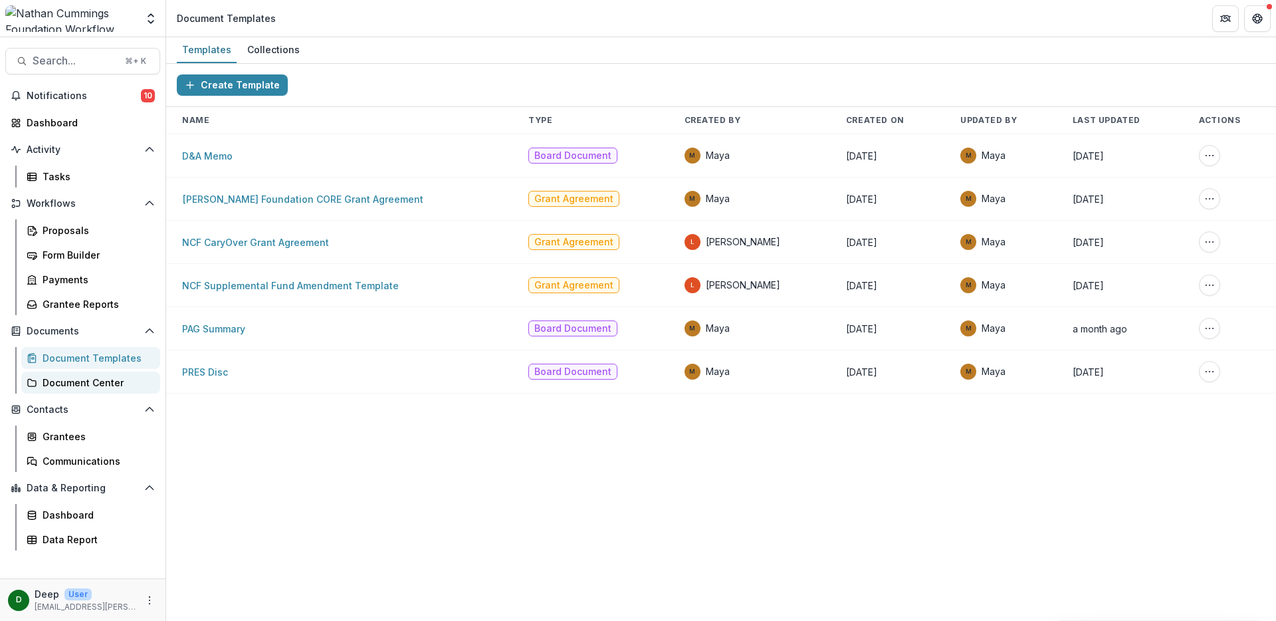
click at [83, 383] on div "Document Center" at bounding box center [96, 382] width 107 height 14
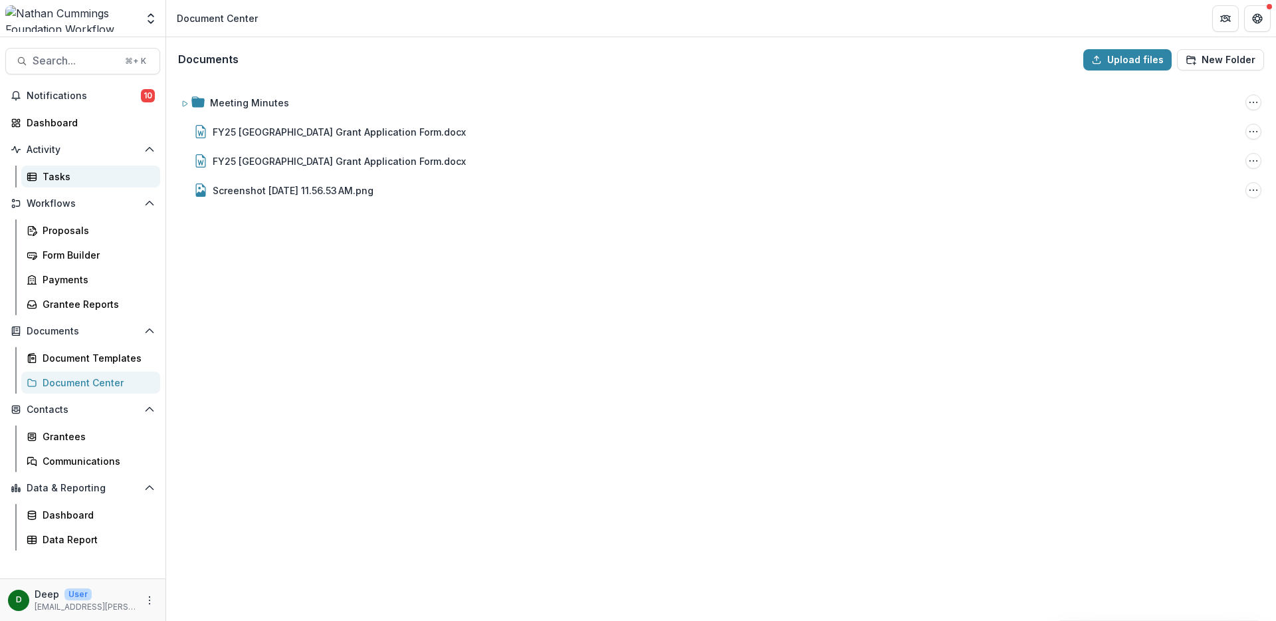
click at [74, 177] on div "Tasks" at bounding box center [96, 176] width 107 height 14
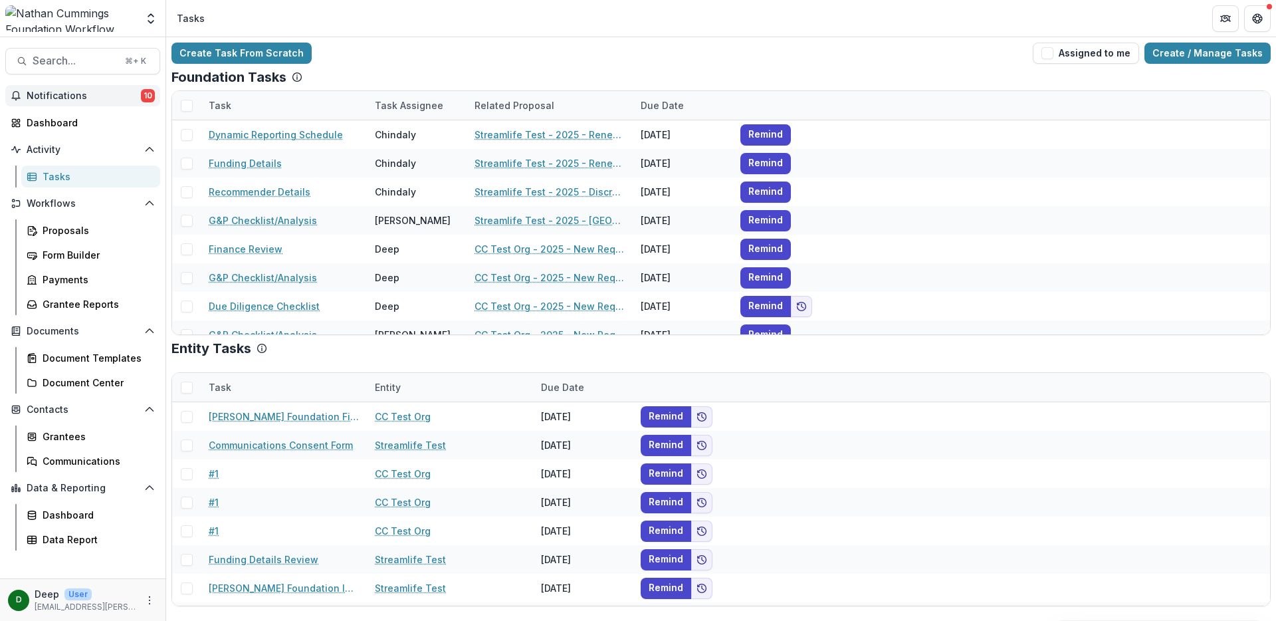
click at [76, 85] on button "Notifications 10" at bounding box center [82, 95] width 155 height 21
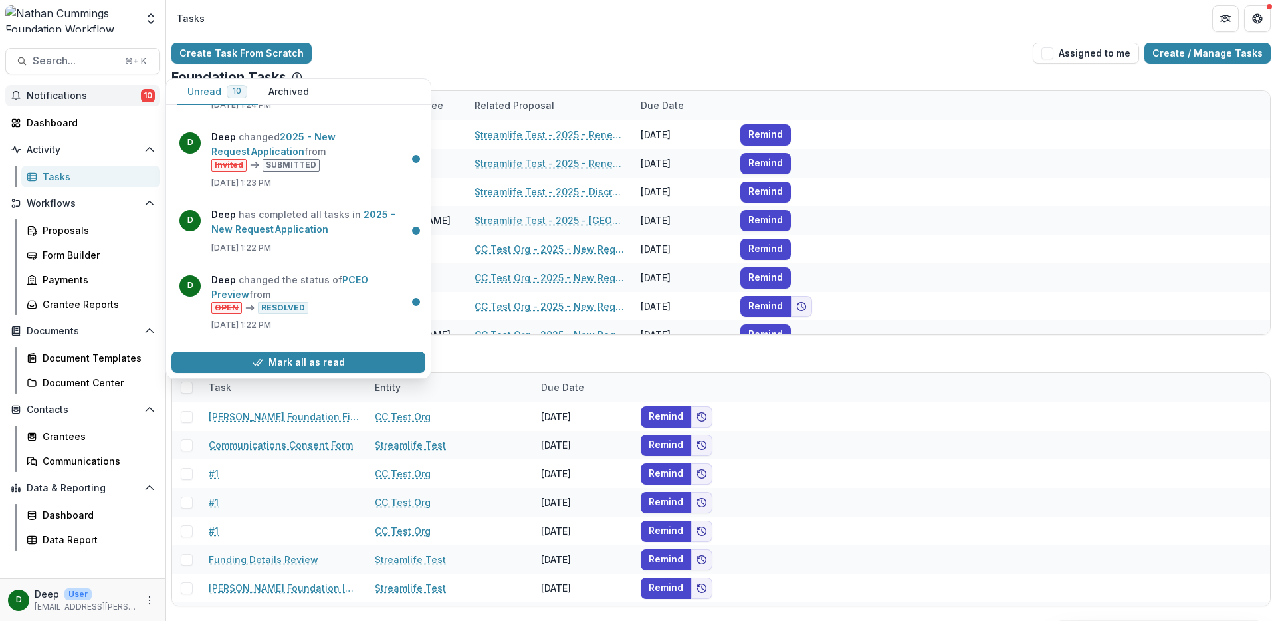
scroll to position [439, 0]
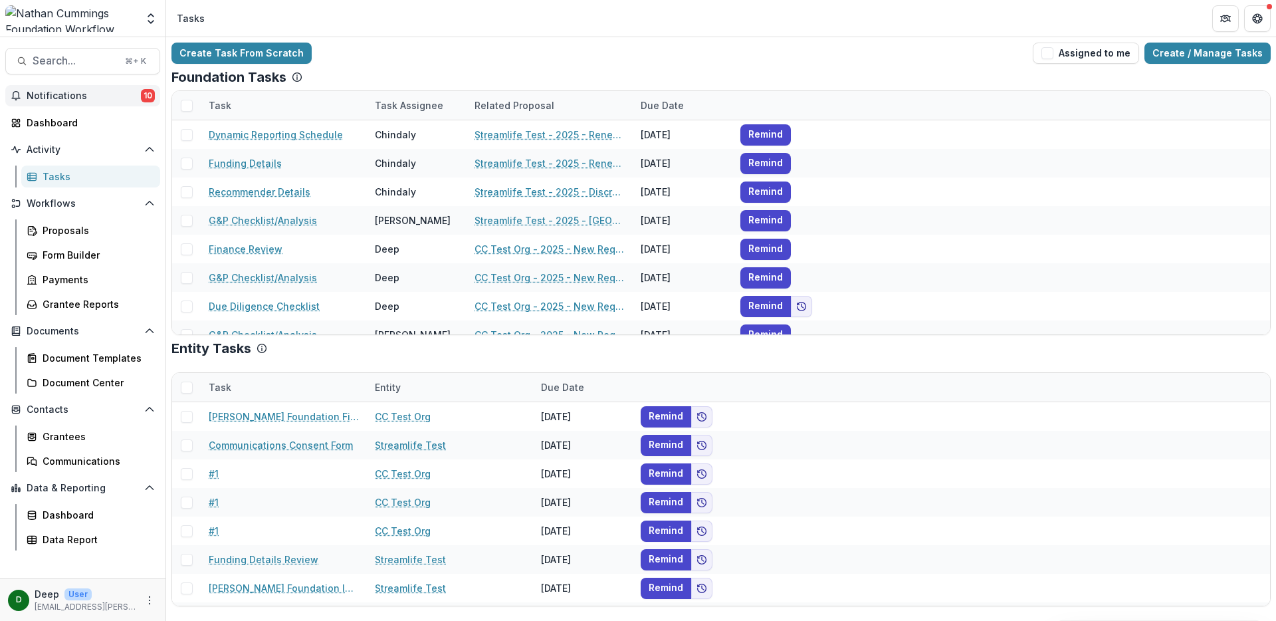
click at [411, 50] on div "Create Task From Scratch Assigned to me Create / Manage Tasks" at bounding box center [720, 53] width 1099 height 21
click at [79, 230] on div "Proposals" at bounding box center [96, 230] width 107 height 14
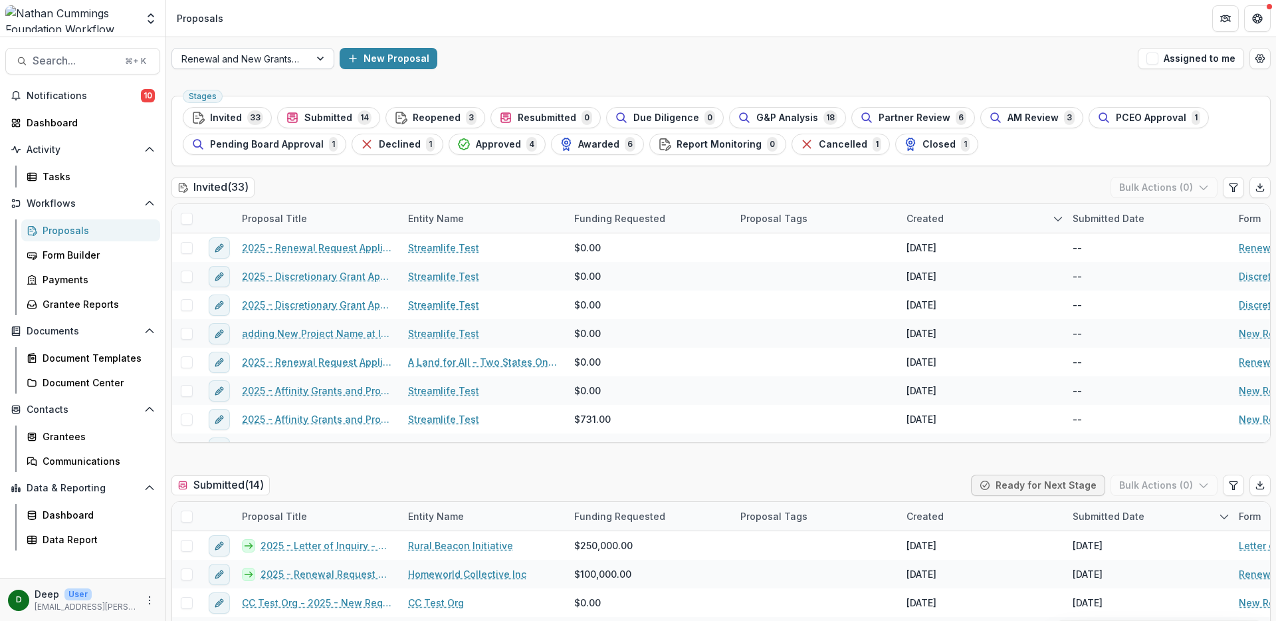
click at [245, 49] on div "Renewal and New Grants Pipeline" at bounding box center [241, 58] width 138 height 19
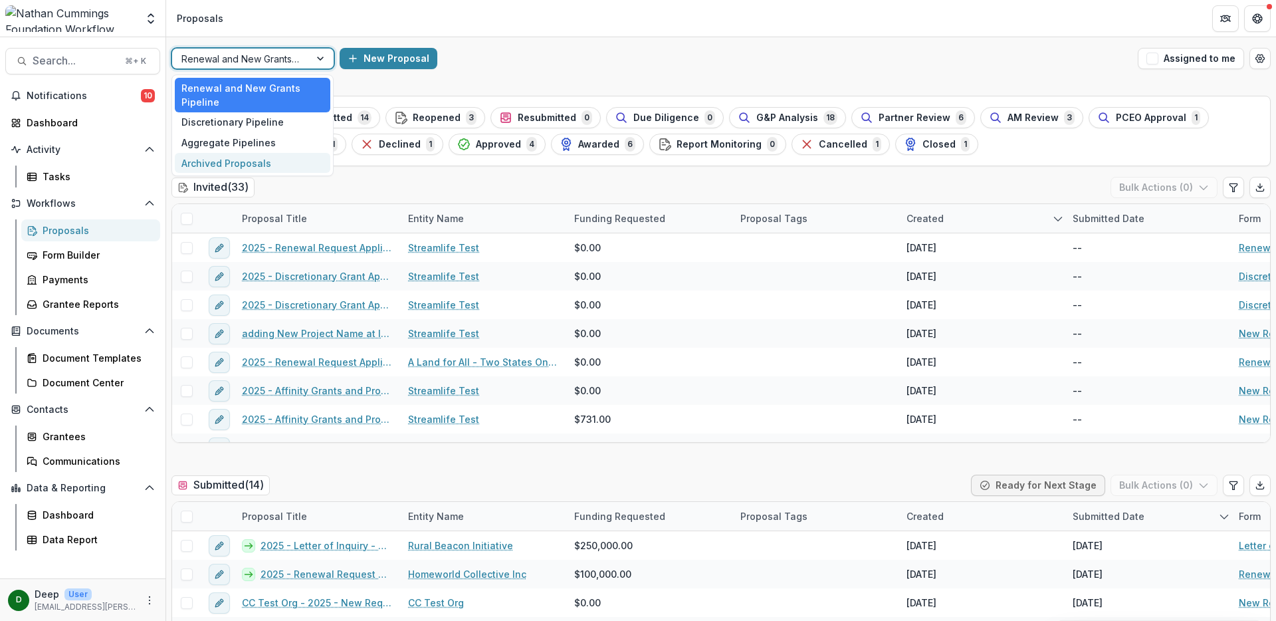
click at [237, 163] on div "Archived Proposals" at bounding box center [252, 163] width 155 height 21
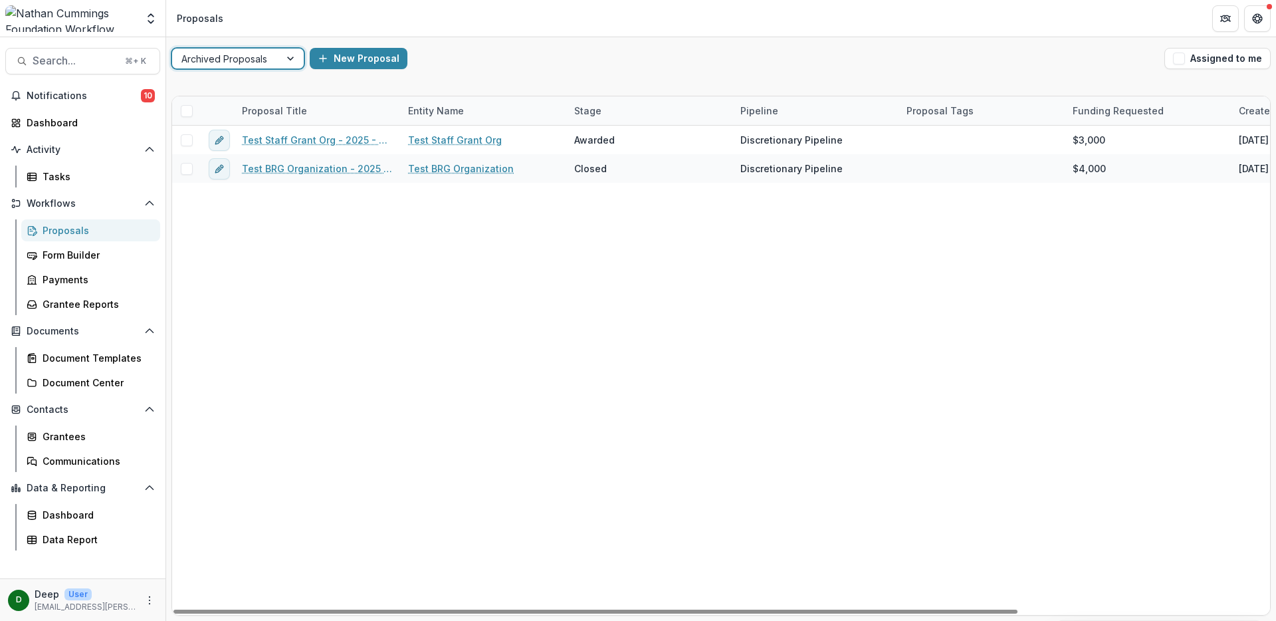
click at [293, 64] on div at bounding box center [292, 59] width 24 height 20
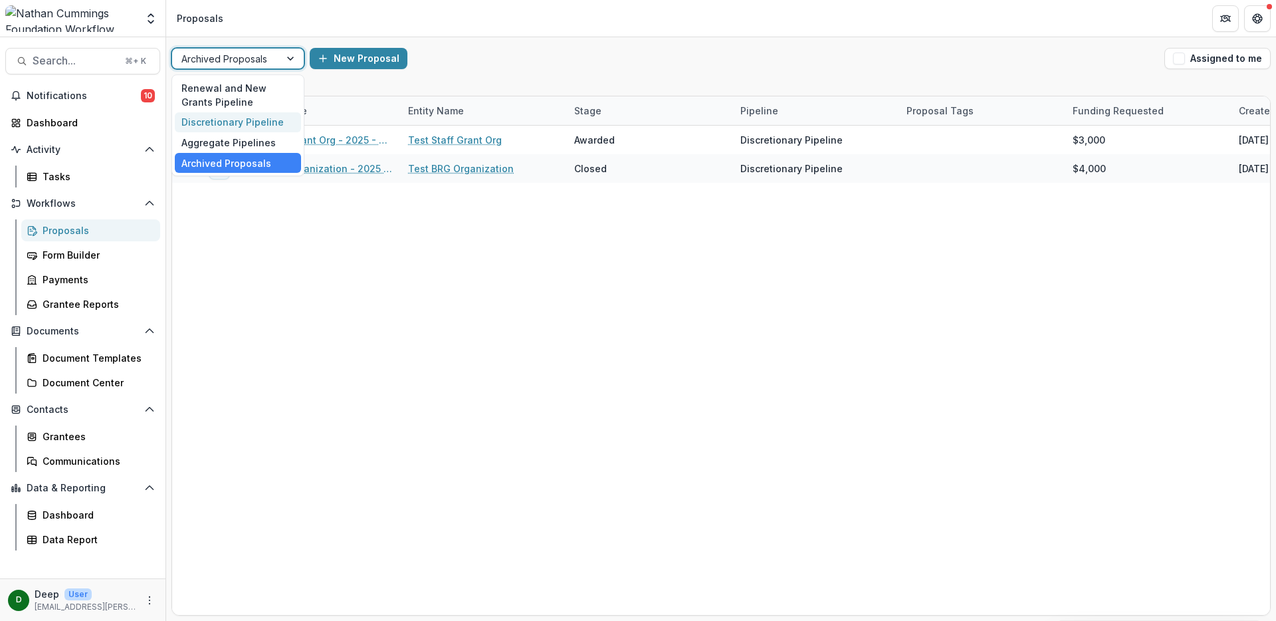
click at [249, 126] on div "Discretionary Pipeline" at bounding box center [238, 122] width 126 height 21
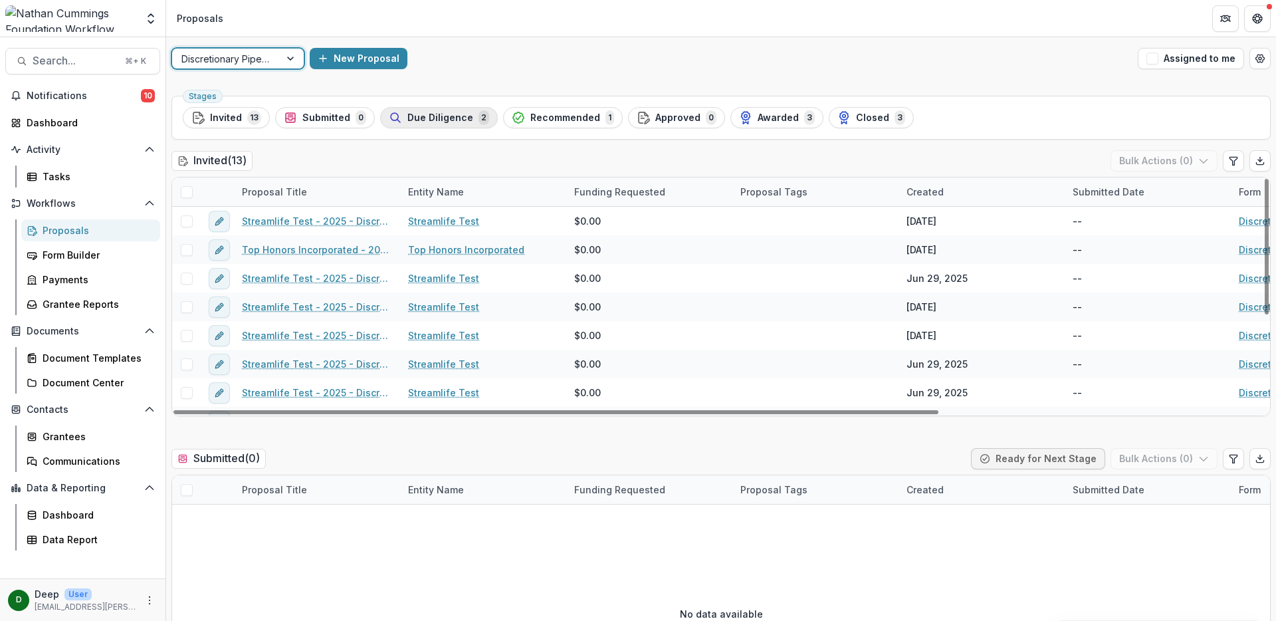
click at [418, 112] on span "Due Diligence" at bounding box center [440, 117] width 66 height 11
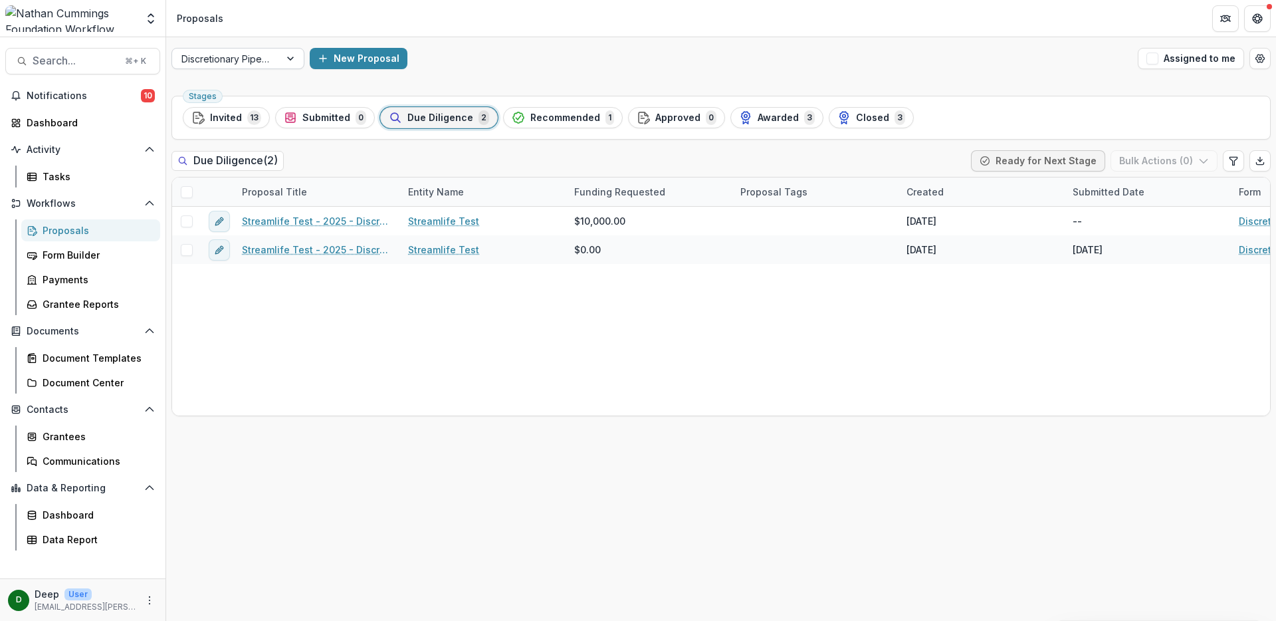
click at [242, 52] on div at bounding box center [225, 58] width 89 height 17
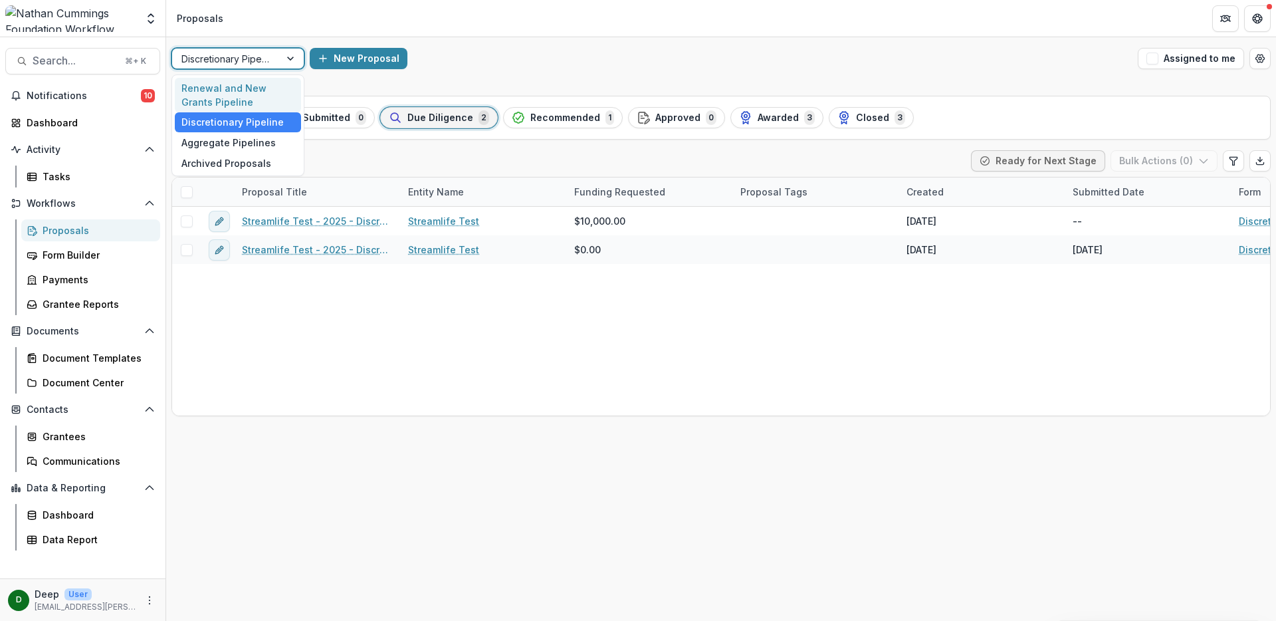
click at [235, 95] on div "Renewal and New Grants Pipeline" at bounding box center [238, 95] width 126 height 35
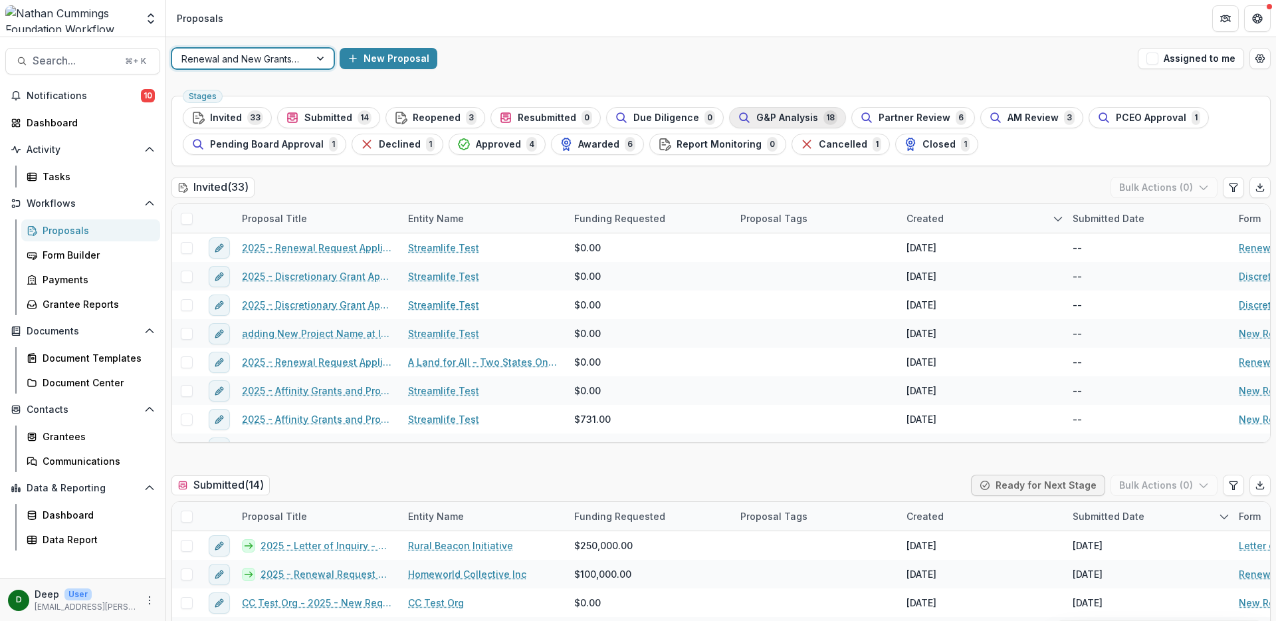
click at [756, 120] on span "G&P Analysis" at bounding box center [787, 117] width 62 height 11
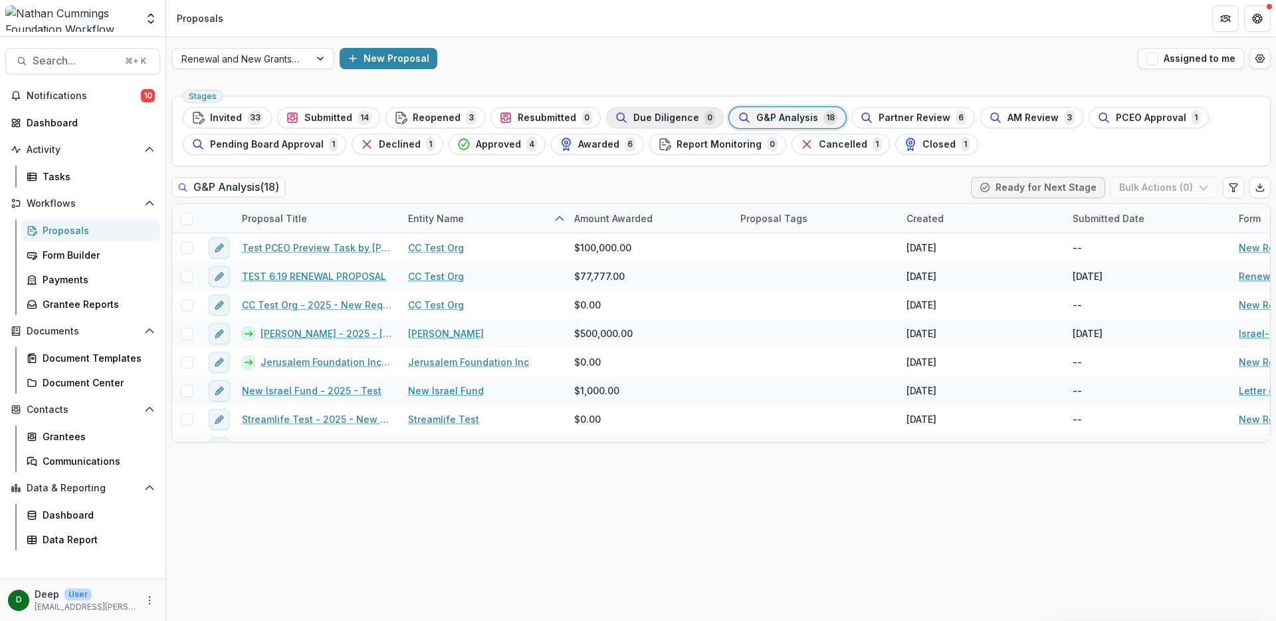
click at [642, 114] on span "Due Diligence" at bounding box center [666, 117] width 66 height 11
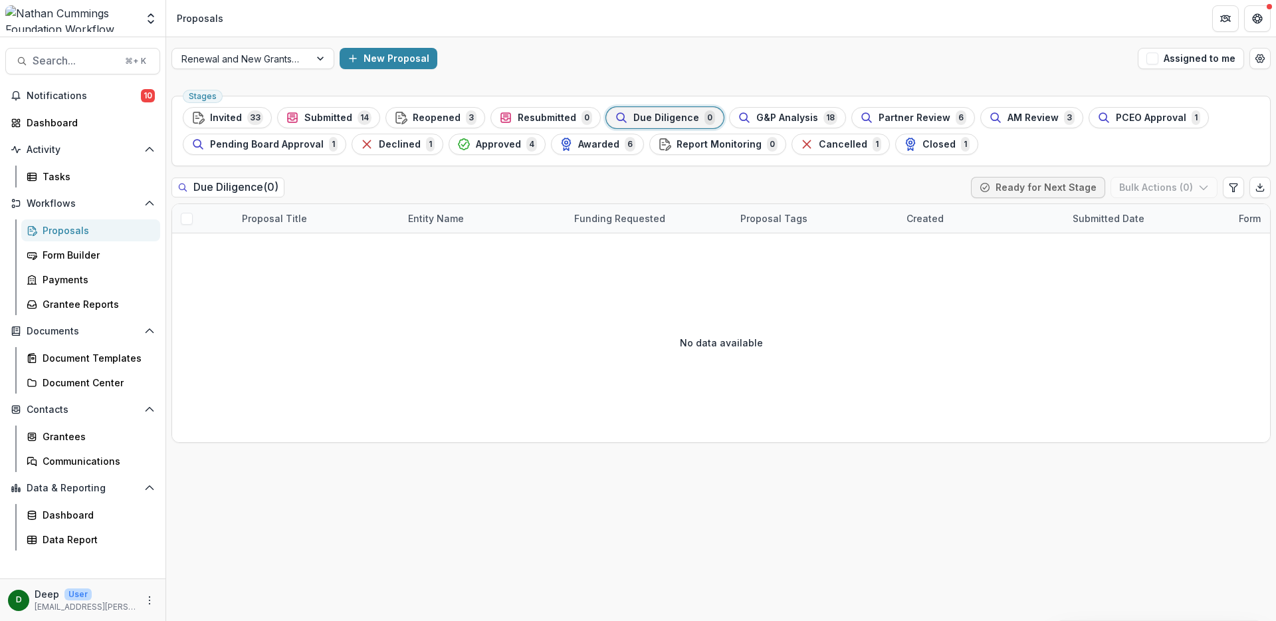
click at [68, 235] on div "Proposals" at bounding box center [96, 230] width 107 height 14
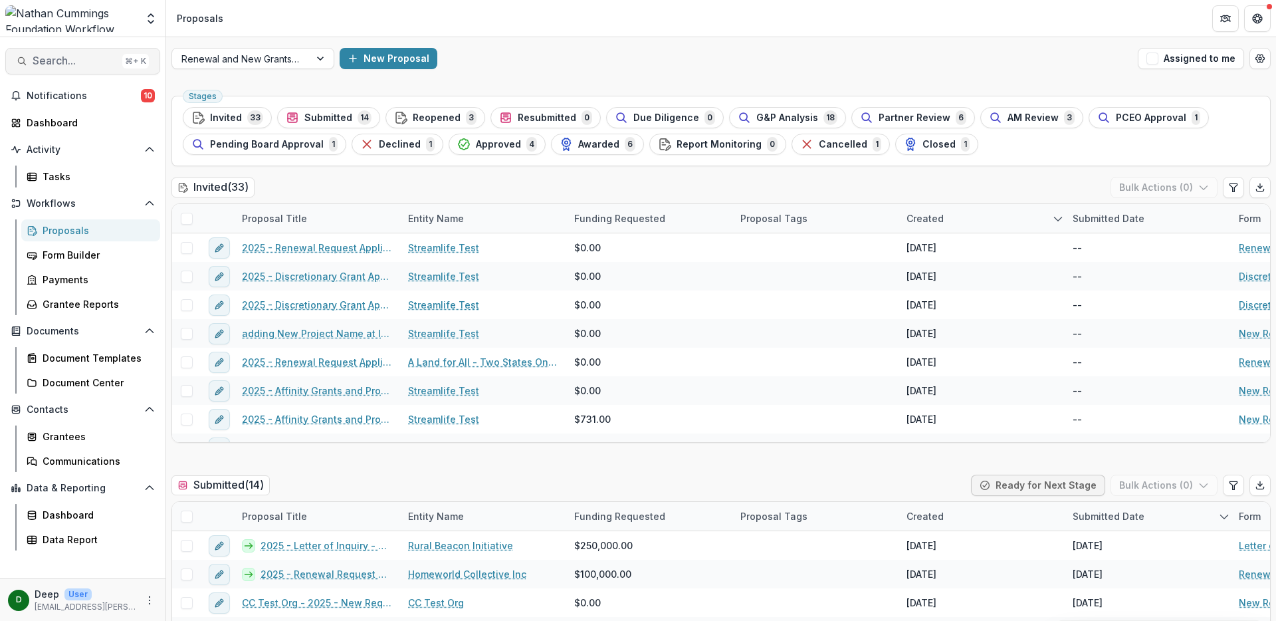
click at [76, 70] on button "Search... ⌘ + K" at bounding box center [82, 61] width 155 height 27
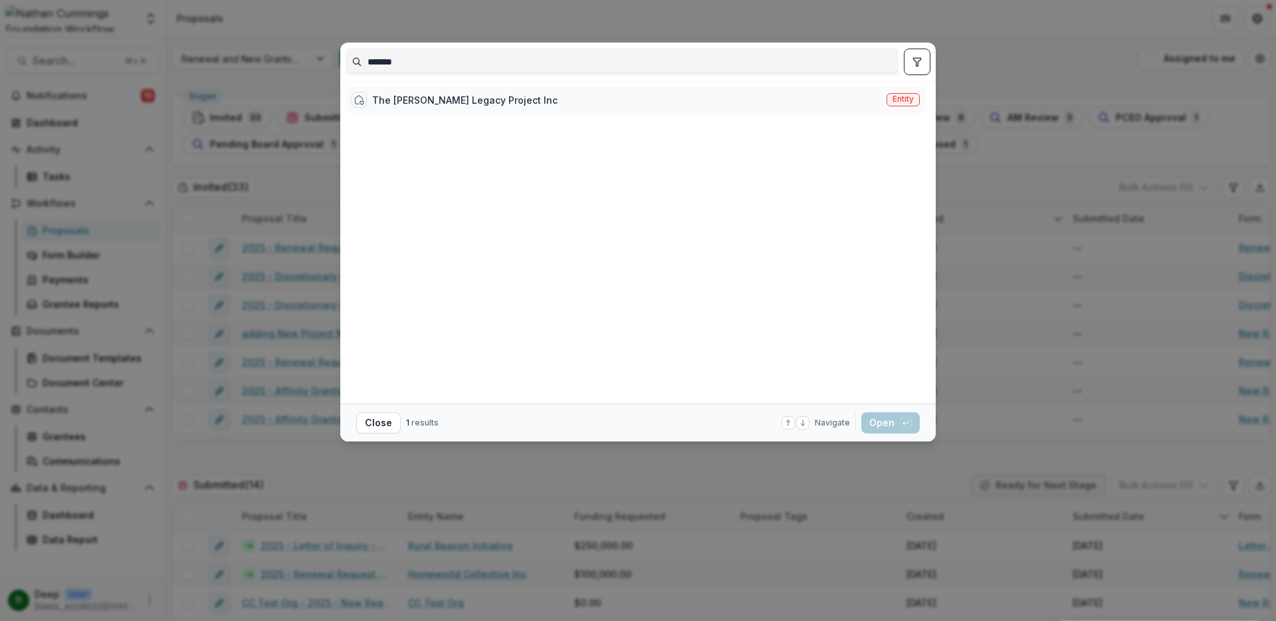
type input "*******"
click at [415, 104] on div "The [PERSON_NAME] Legacy Project Inc" at bounding box center [464, 100] width 185 height 14
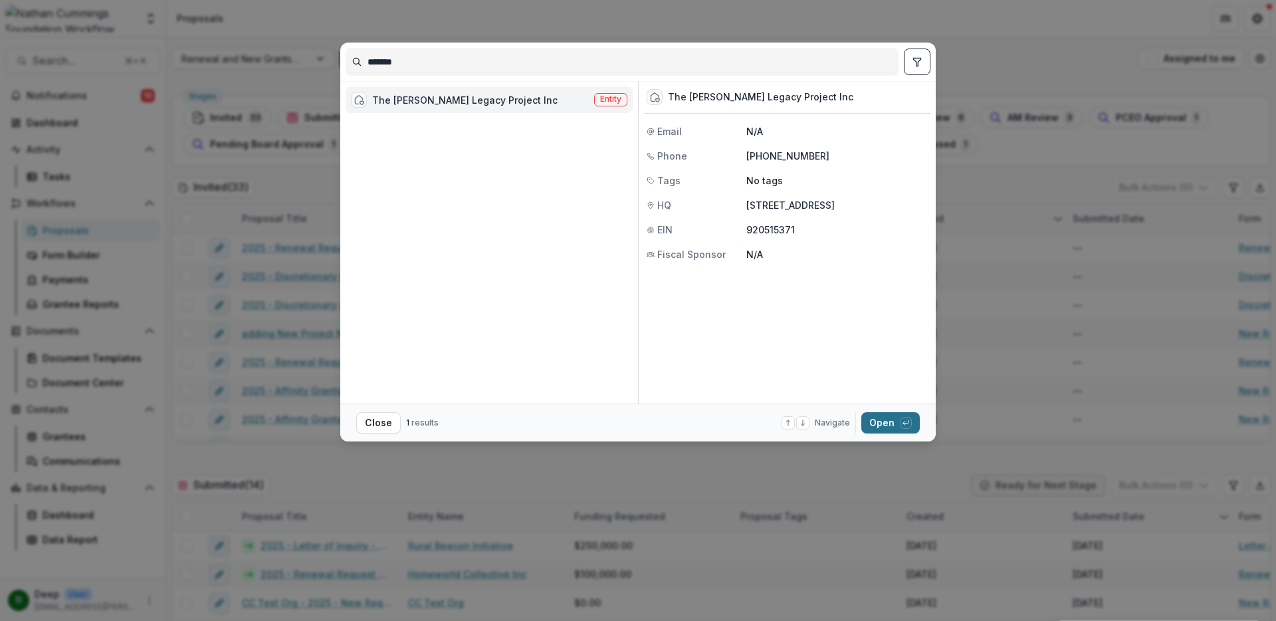
click at [900, 423] on div "button" at bounding box center [906, 423] width 12 height 12
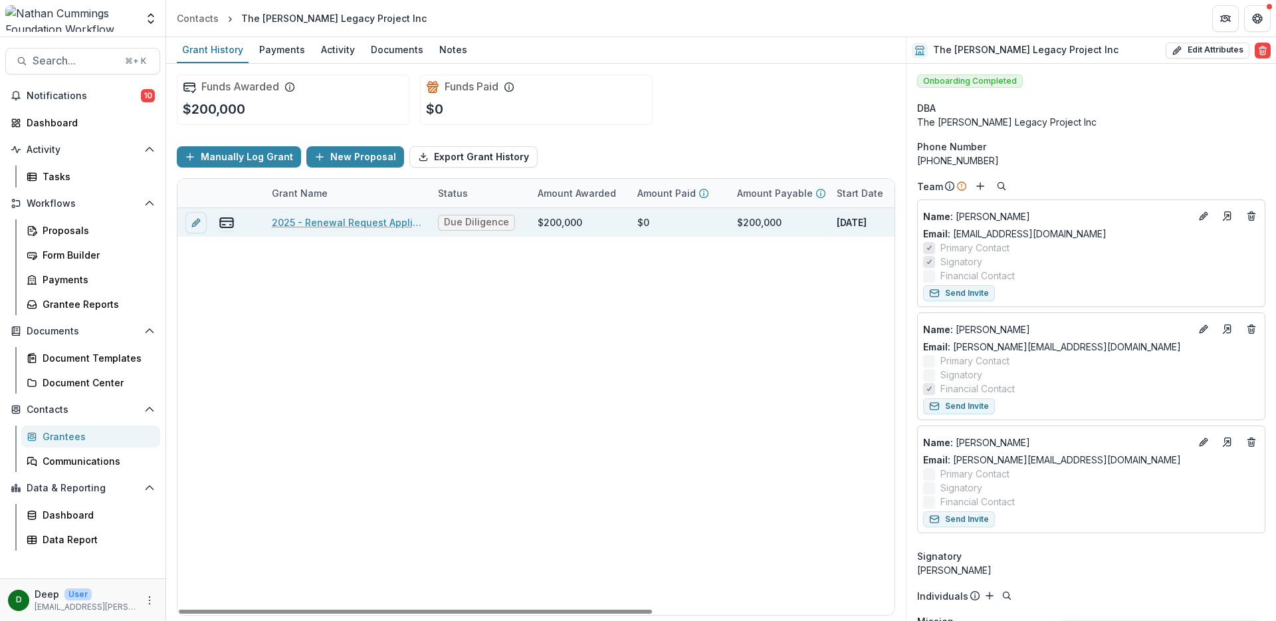
click at [340, 222] on link "2025 - Renewal Request Application" at bounding box center [347, 222] width 150 height 14
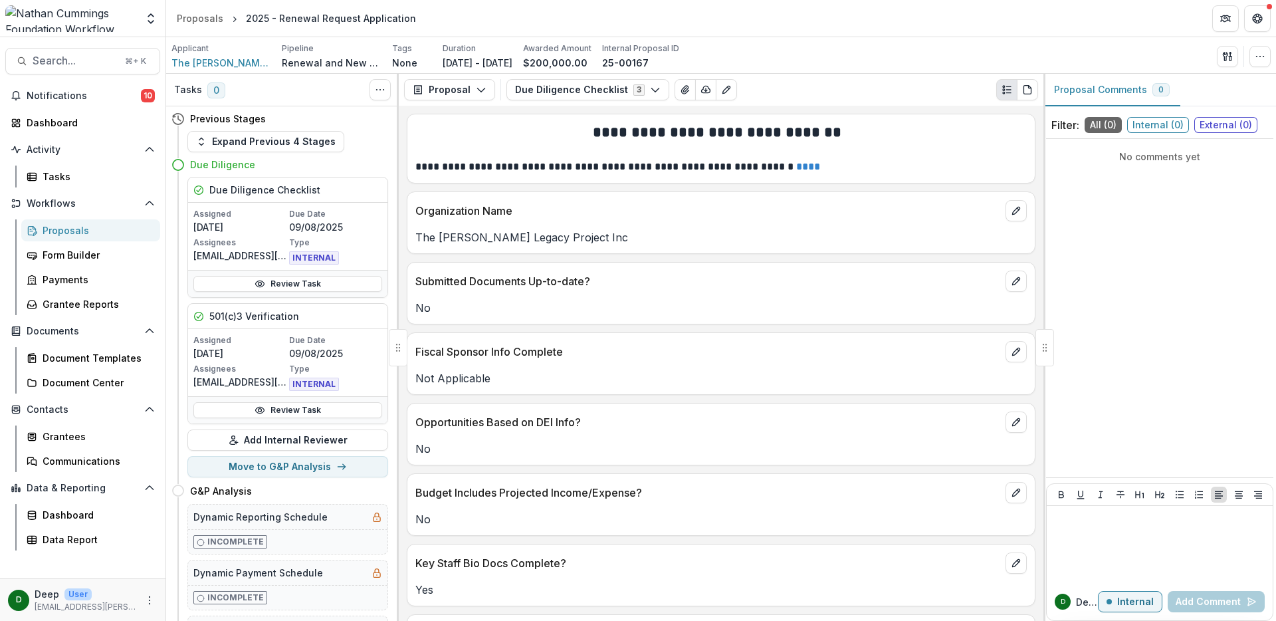
click at [570, 254] on div "**********" at bounding box center [721, 363] width 644 height 515
click at [650, 89] on icon "button" at bounding box center [655, 89] width 11 height 11
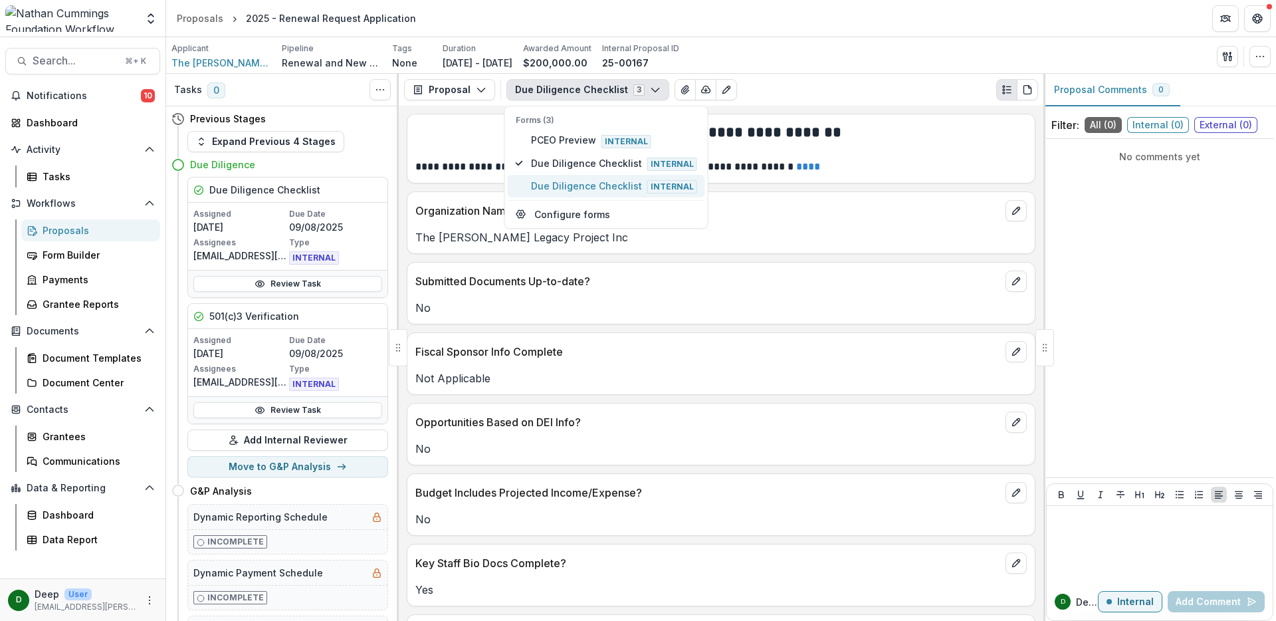
click at [632, 184] on span "Due Diligence Checklist Internal" at bounding box center [614, 186] width 166 height 15
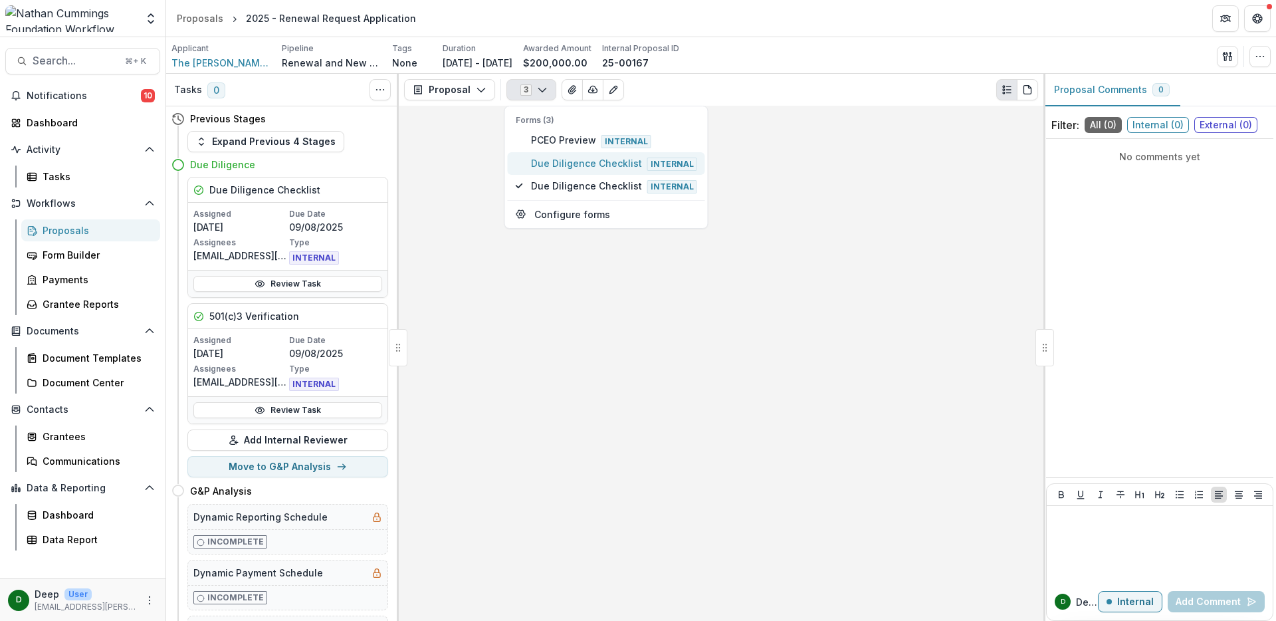
click at [606, 164] on span "Due Diligence Checklist Internal" at bounding box center [614, 163] width 166 height 15
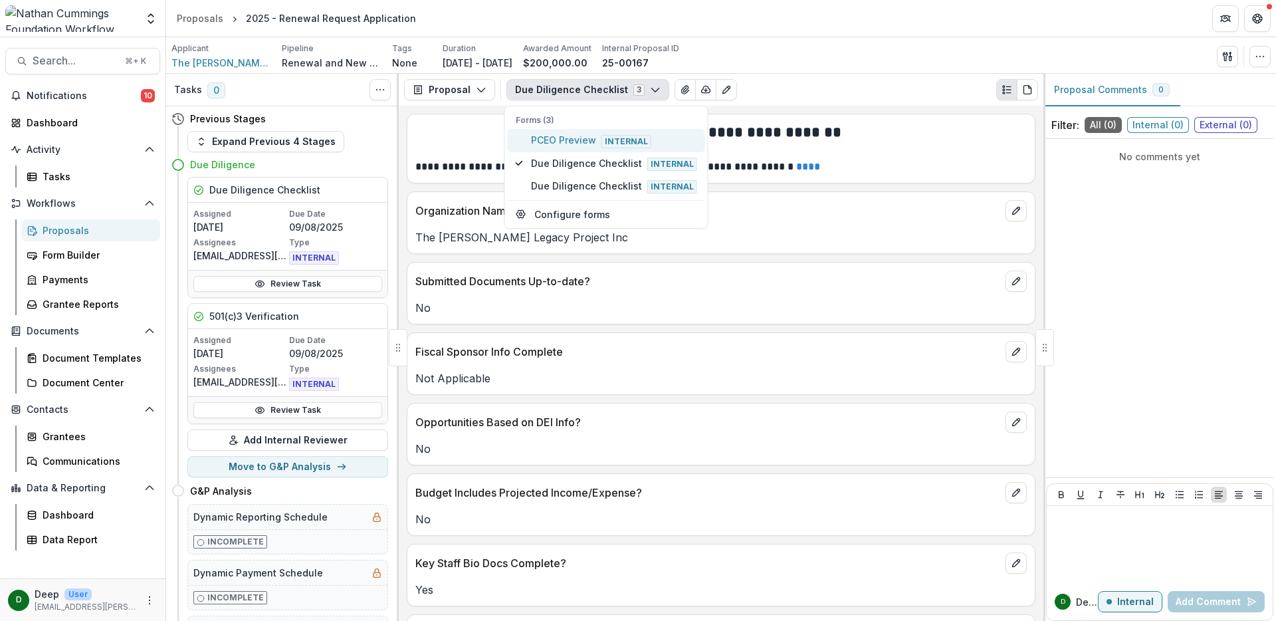
click at [584, 142] on span "PCEO Preview Internal" at bounding box center [614, 140] width 166 height 15
click at [571, 212] on button "Configure forms" at bounding box center [606, 214] width 197 height 22
select select "****"
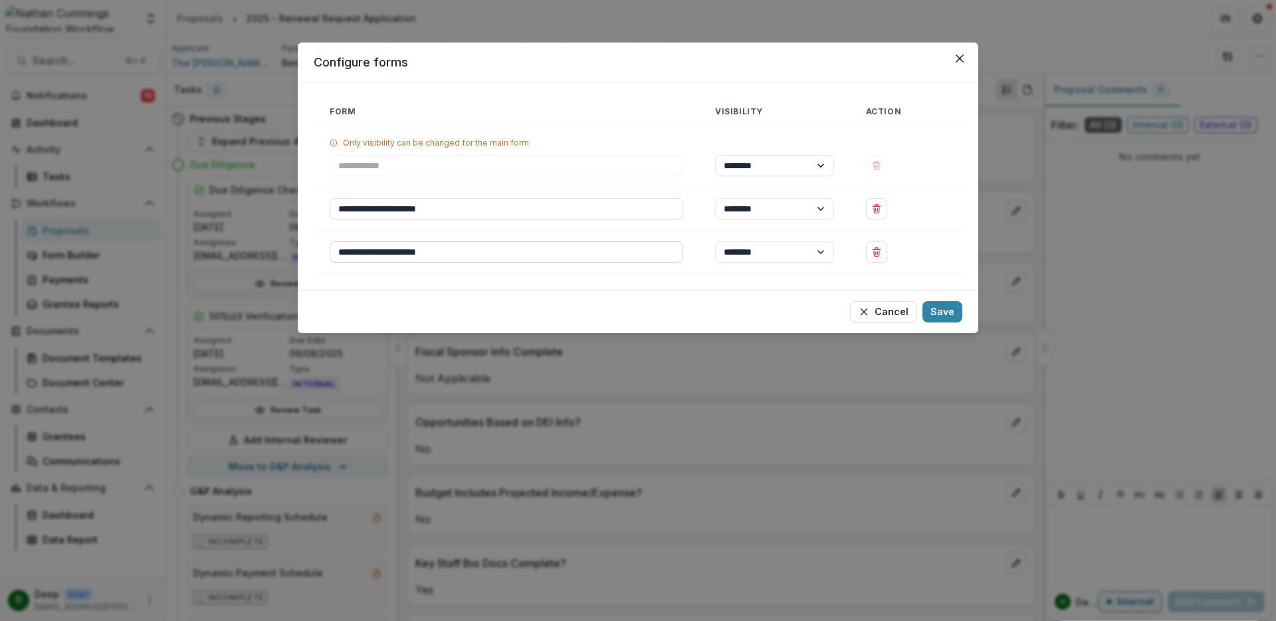
click at [657, 254] on input "**********" at bounding box center [506, 251] width 353 height 21
click at [781, 246] on select "****** ********" at bounding box center [774, 251] width 119 height 21
click at [959, 61] on icon "Close" at bounding box center [959, 58] width 8 height 8
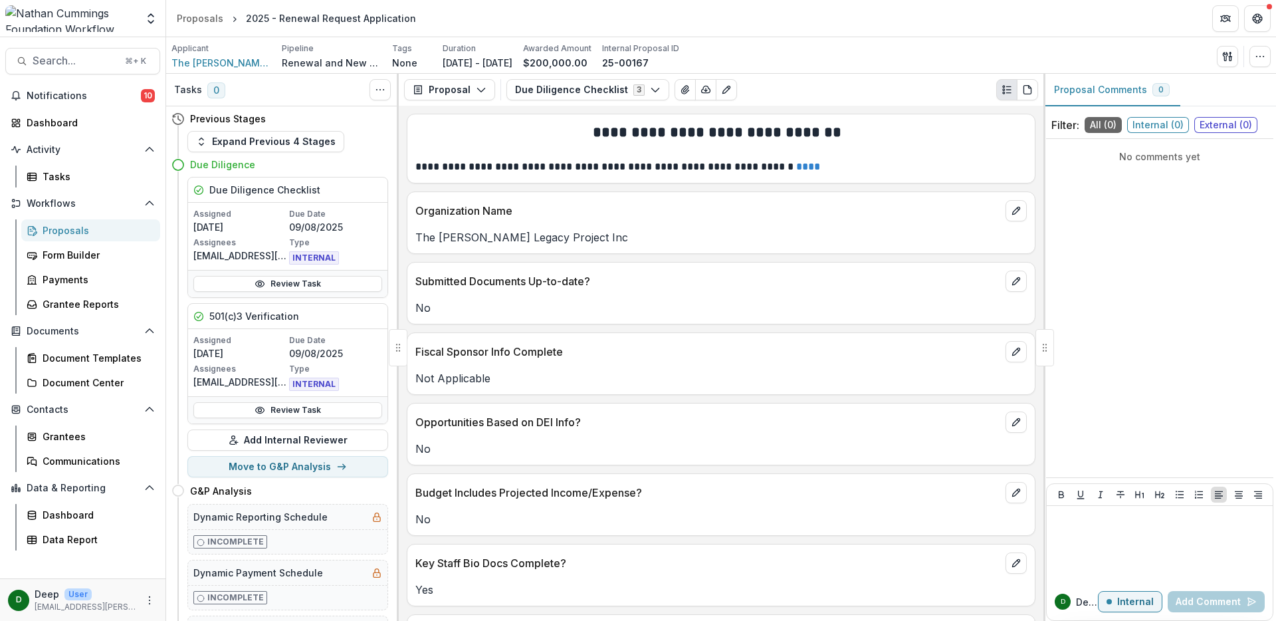
click at [773, 114] on div "**********" at bounding box center [721, 363] width 644 height 515
click at [681, 90] on icon "View Attached Files" at bounding box center [684, 90] width 7 height 8
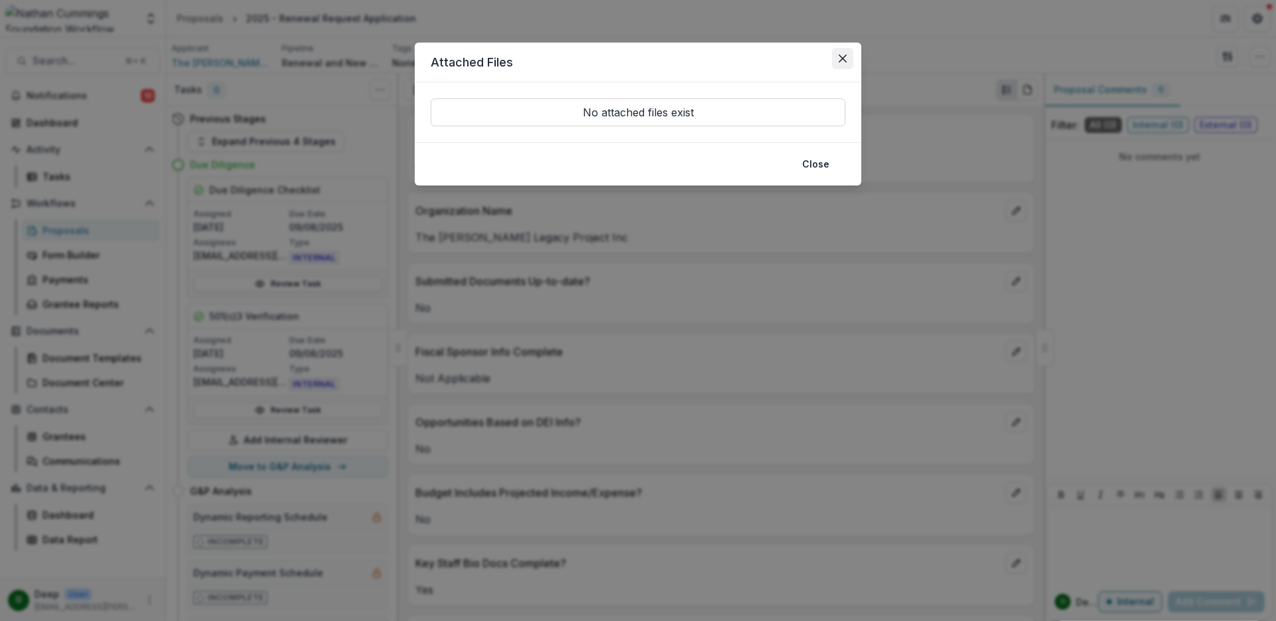
click at [841, 52] on button "Close" at bounding box center [842, 58] width 21 height 21
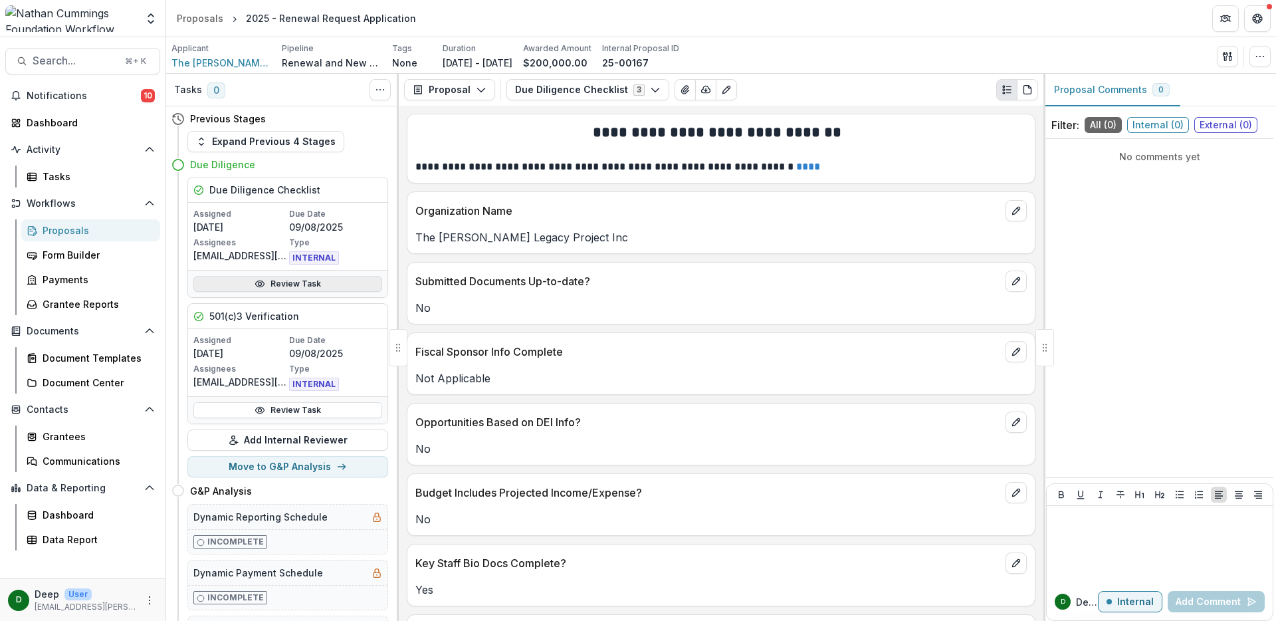
click at [277, 283] on link "Review Task" at bounding box center [287, 284] width 189 height 16
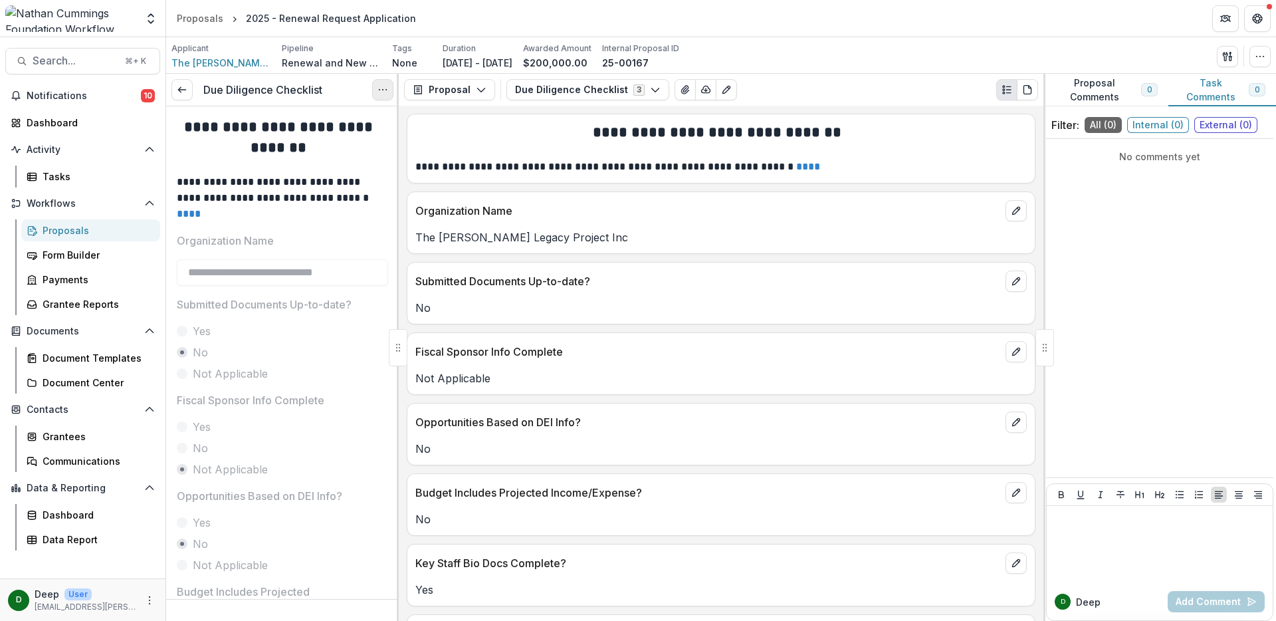
click at [377, 94] on icon "Options" at bounding box center [382, 89] width 11 height 11
click at [332, 147] on button "Reopen Task" at bounding box center [319, 148] width 142 height 22
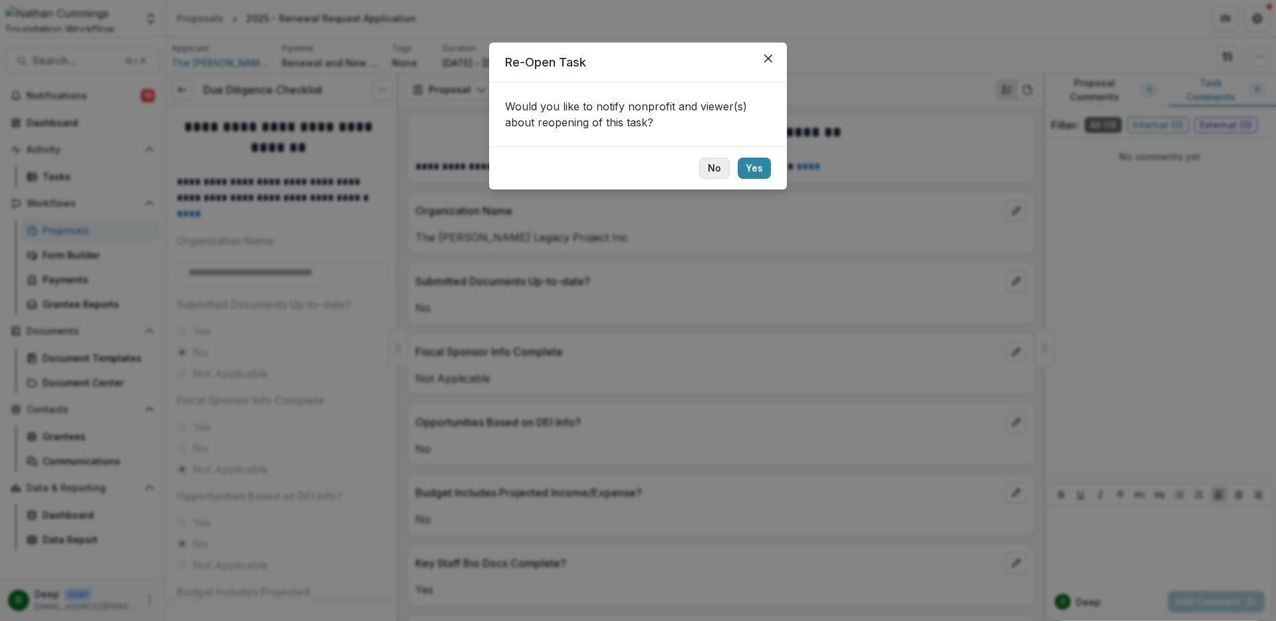
click at [719, 165] on button "No" at bounding box center [714, 167] width 31 height 21
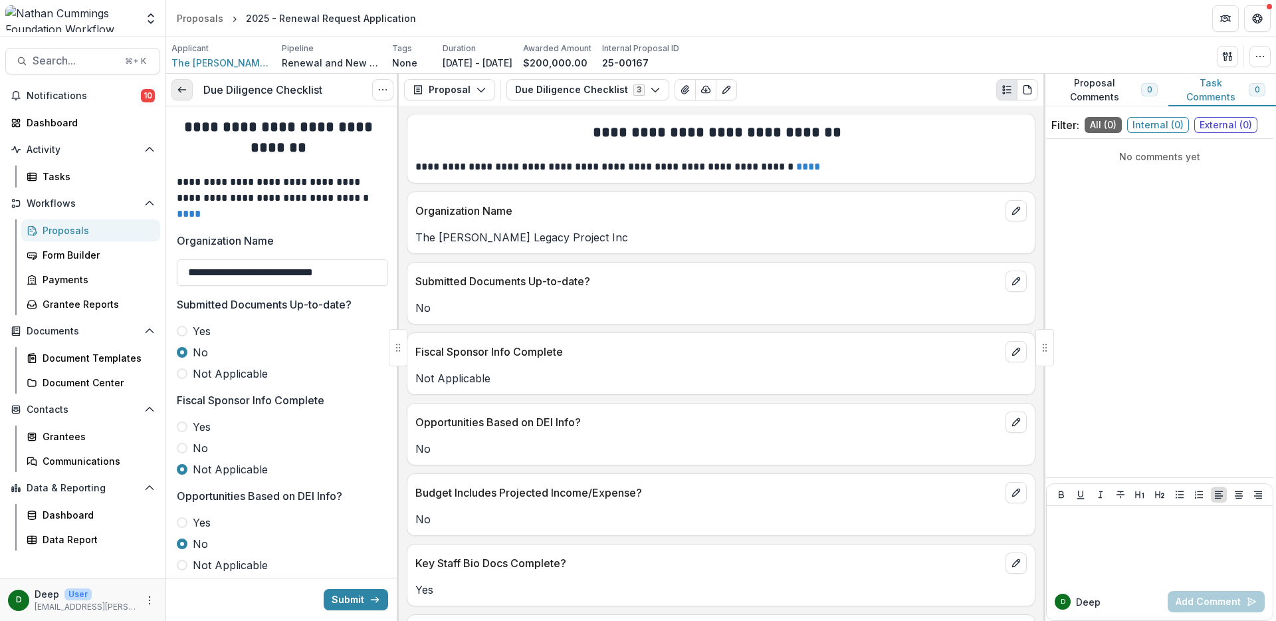
click at [181, 90] on line at bounding box center [181, 90] width 7 height 0
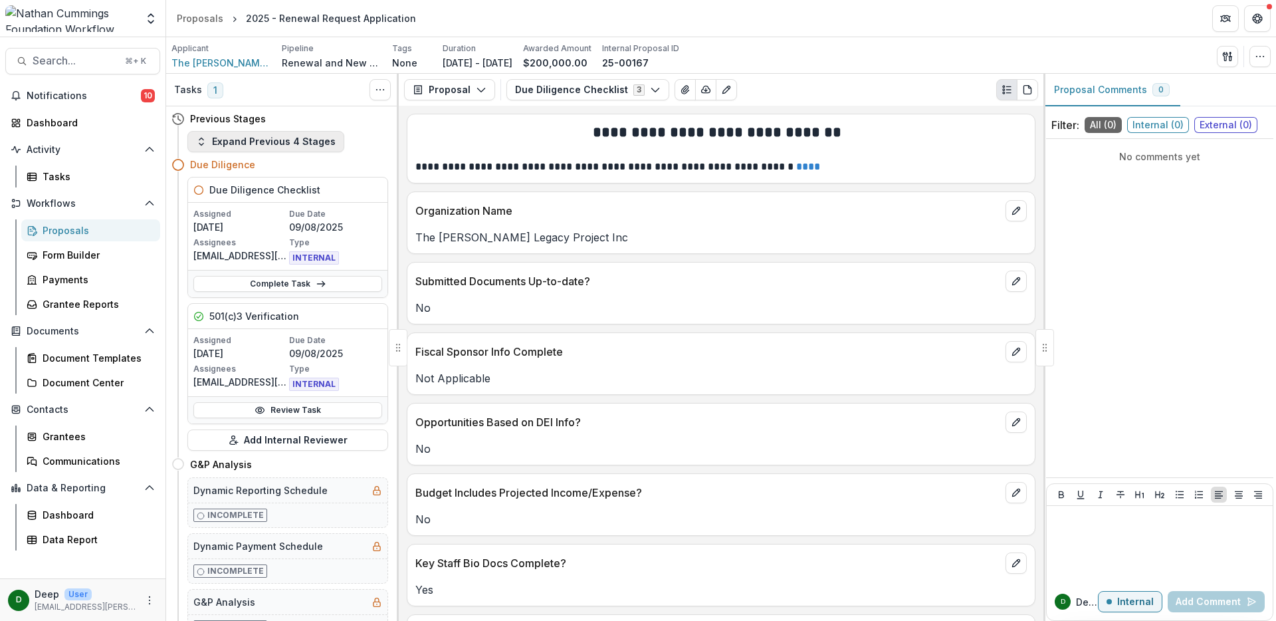
click at [248, 143] on button "Expand Previous 4 Stages" at bounding box center [265, 141] width 157 height 21
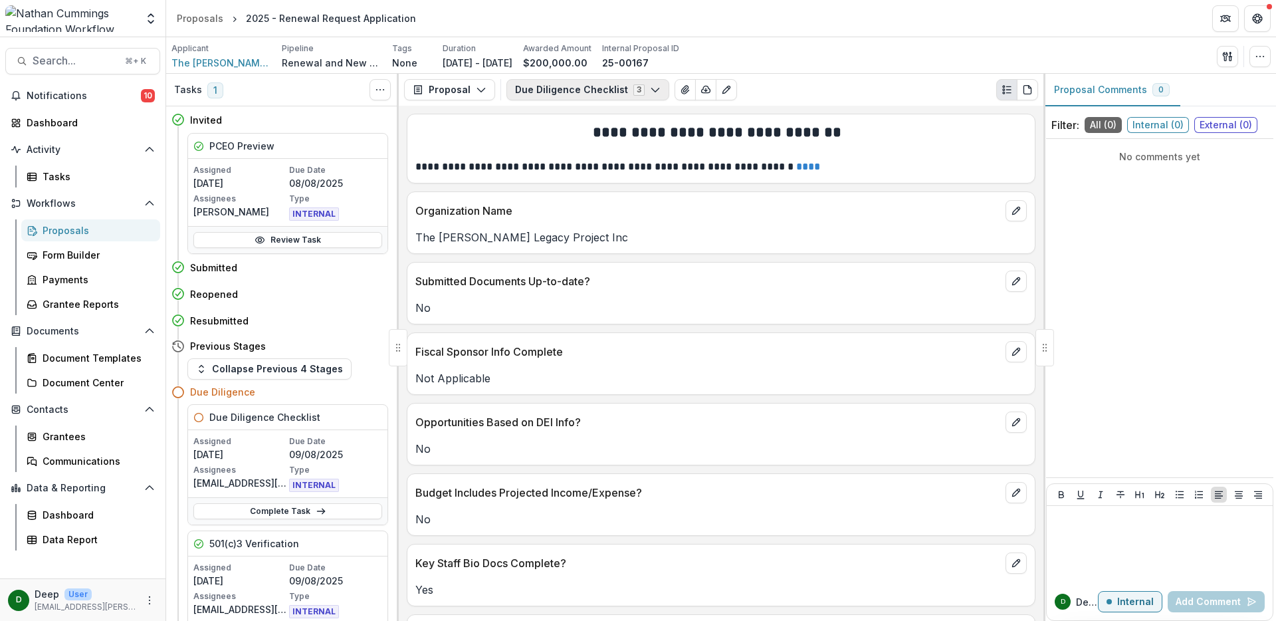
click at [651, 91] on icon "button" at bounding box center [655, 89] width 11 height 11
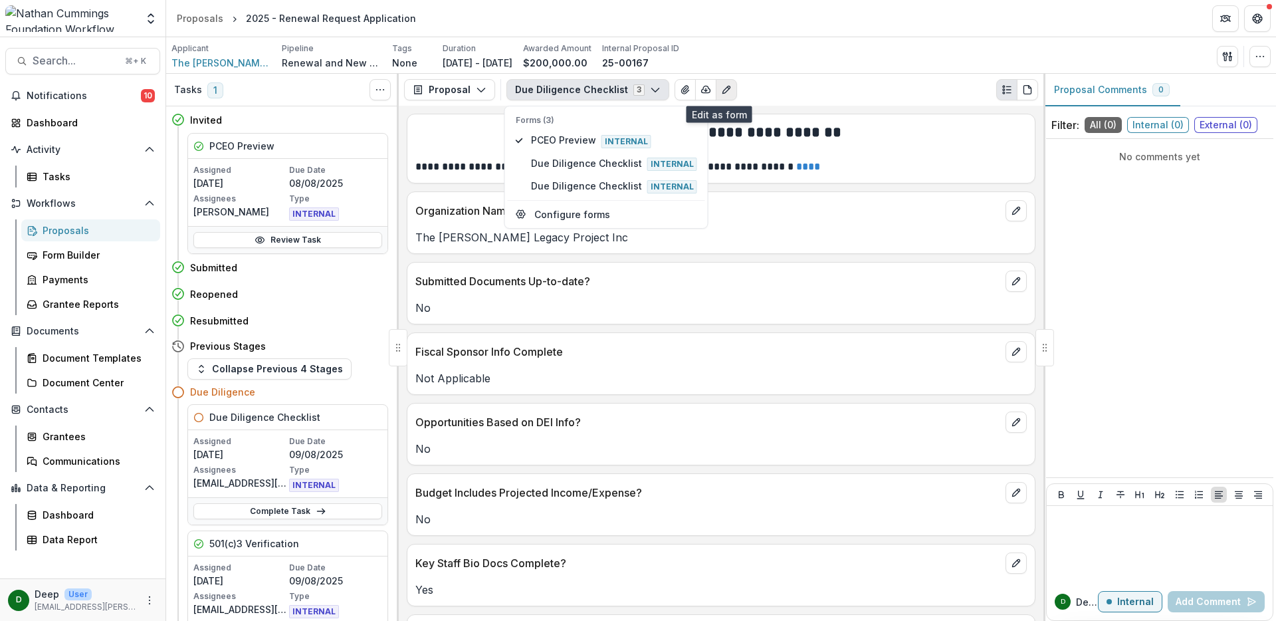
click at [721, 91] on icon "Edit as form" at bounding box center [726, 89] width 11 height 11
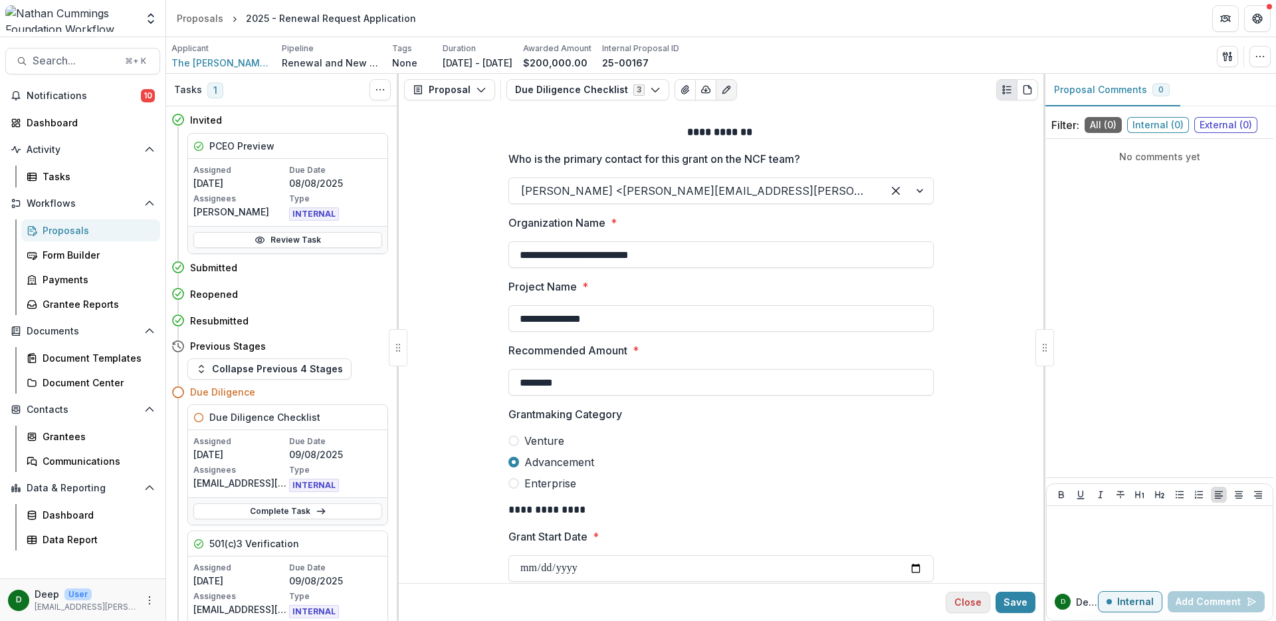
click at [971, 599] on button "Close" at bounding box center [967, 601] width 45 height 21
